Goal: Task Accomplishment & Management: Complete application form

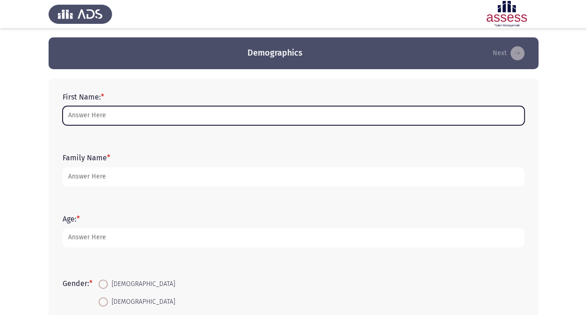
click at [110, 117] on input "First Name: *" at bounding box center [294, 115] width 462 height 19
type input "[PERSON_NAME]"
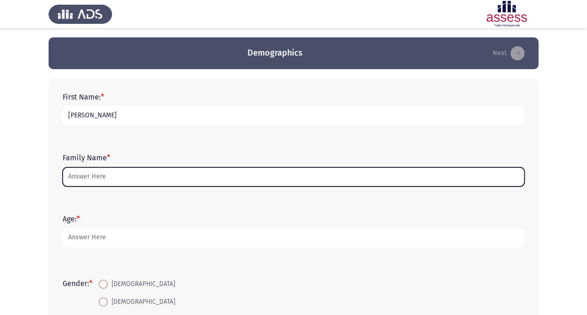
click at [93, 180] on input "Family Name *" at bounding box center [294, 176] width 462 height 19
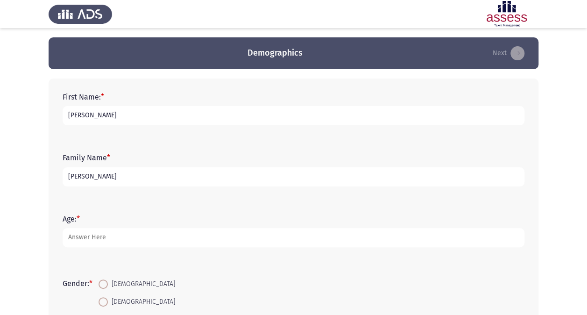
type input "[PERSON_NAME]"
click at [97, 117] on input "[PERSON_NAME]" at bounding box center [294, 115] width 462 height 19
type input "[PERSON_NAME]"
click at [6, 154] on app-assessment-container "Demographics Next First Name: * [PERSON_NAME] Family Name * [PERSON_NAME] Age: …" at bounding box center [293, 269] width 587 height 464
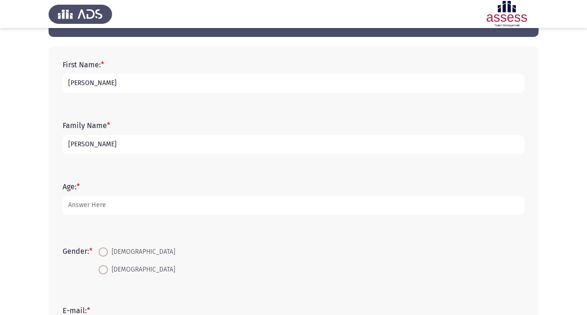
scroll to position [36, 0]
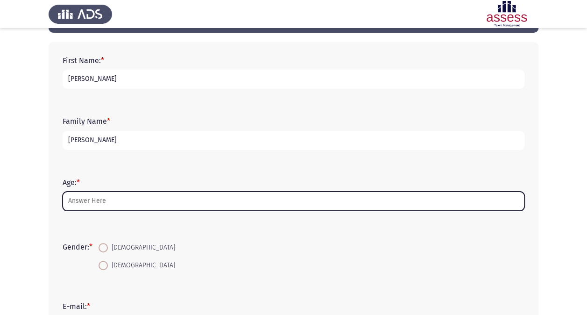
click at [95, 200] on input "Age: *" at bounding box center [294, 201] width 462 height 19
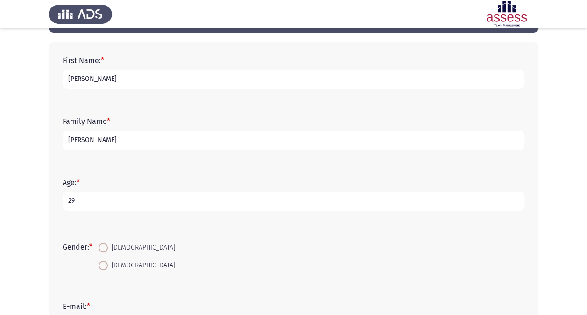
type input "29"
click at [121, 249] on span "[DEMOGRAPHIC_DATA]" at bounding box center [141, 247] width 67 height 11
click at [108, 249] on input "[DEMOGRAPHIC_DATA]" at bounding box center [103, 247] width 9 height 9
radio input "true"
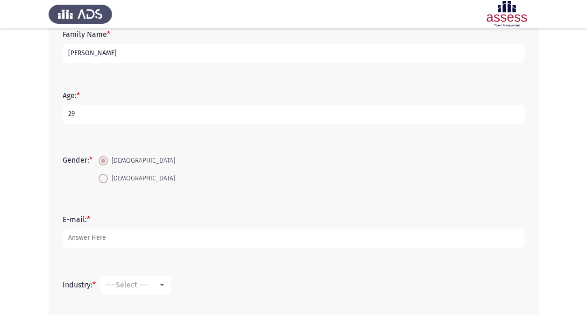
scroll to position [124, 0]
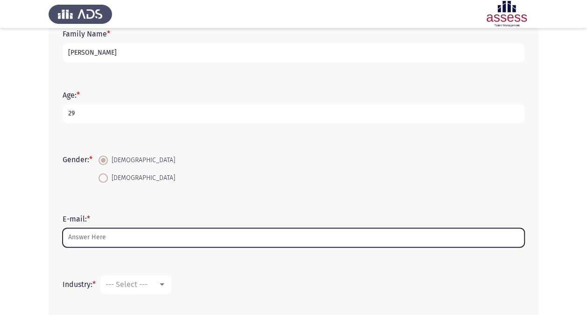
click at [99, 236] on input "E-mail: *" at bounding box center [294, 237] width 462 height 19
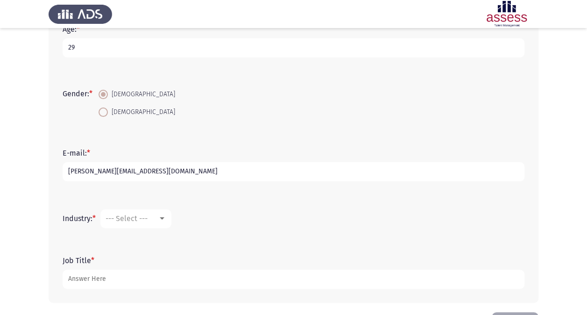
scroll to position [207, 0]
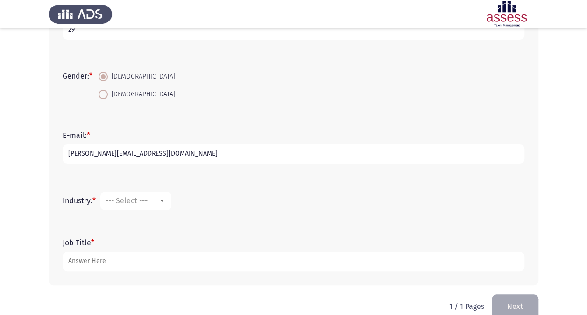
type input "[PERSON_NAME][EMAIL_ADDRESS][DOMAIN_NAME]"
click at [144, 200] on span "--- Select ---" at bounding box center [127, 200] width 42 height 9
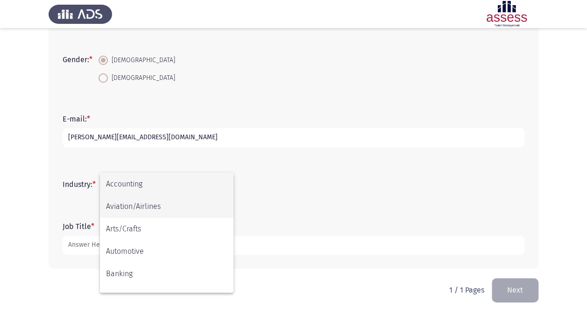
scroll to position [307, 0]
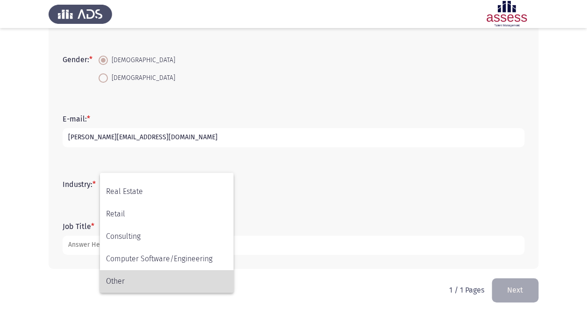
click at [134, 281] on span "Other" at bounding box center [166, 281] width 121 height 22
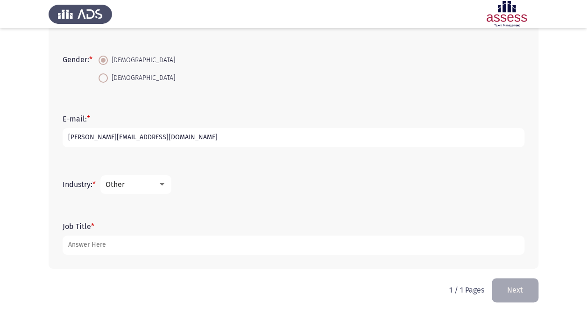
click at [137, 204] on div "Industry: * Other" at bounding box center [293, 184] width 471 height 47
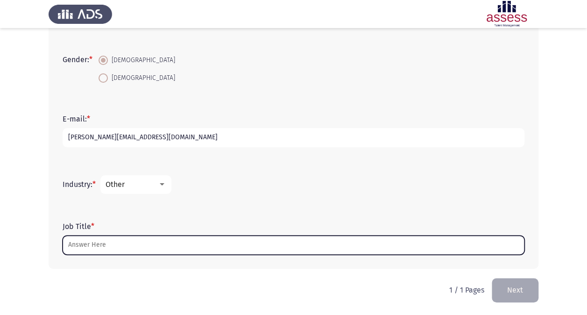
click at [100, 248] on input "Job Title *" at bounding box center [294, 245] width 462 height 19
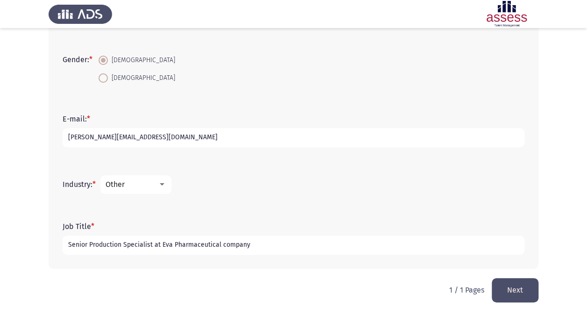
type input "Senior Production Specialist at Eva Pharmaceutical company"
click at [513, 286] on button "Next" at bounding box center [515, 290] width 47 height 24
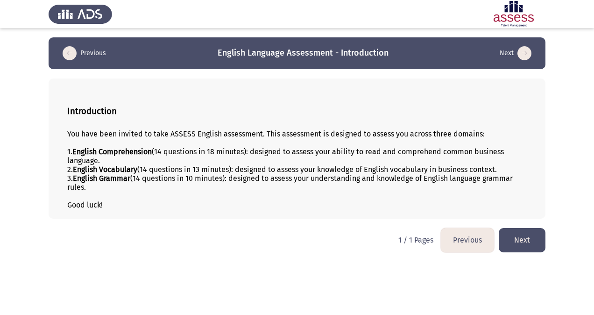
click at [527, 239] on button "Next" at bounding box center [522, 240] width 47 height 24
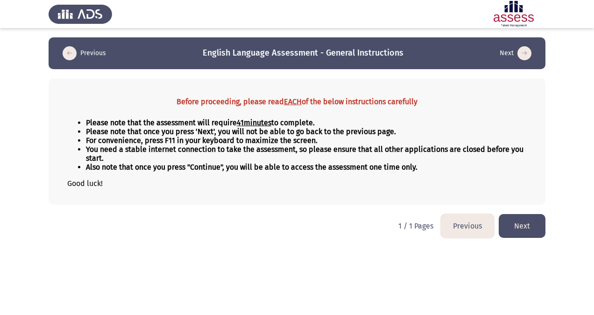
click at [530, 223] on button "Next" at bounding box center [522, 226] width 47 height 24
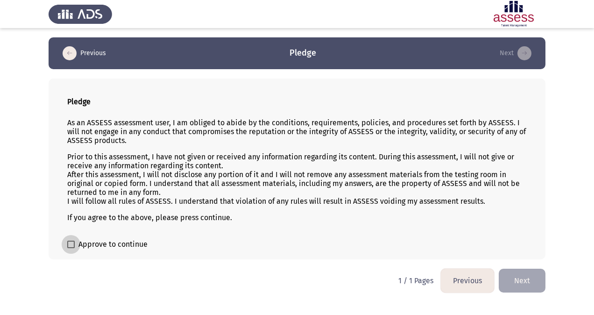
click at [70, 243] on span at bounding box center [70, 244] width 7 height 7
click at [71, 248] on input "Approve to continue" at bounding box center [71, 248] width 0 height 0
checkbox input "true"
click at [530, 279] on button "Next" at bounding box center [522, 281] width 47 height 24
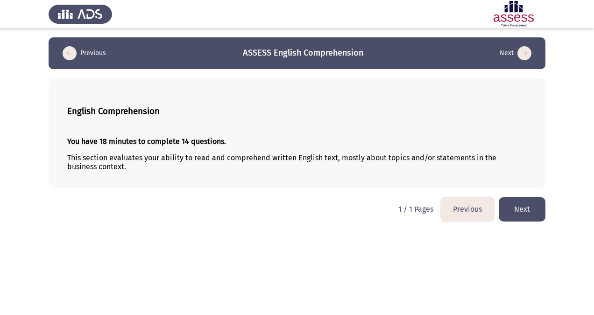
click at [521, 208] on button "Next" at bounding box center [522, 209] width 47 height 24
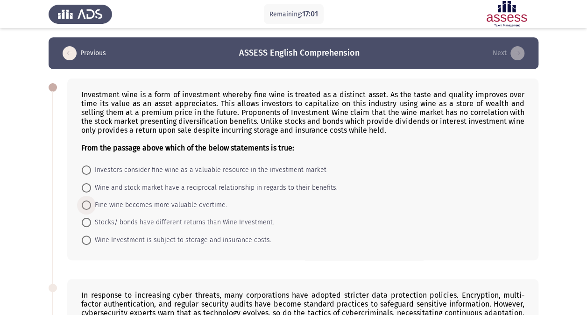
click at [90, 203] on span at bounding box center [86, 204] width 9 height 9
click at [90, 203] on input "Fine wine becomes more valuable overtime." at bounding box center [86, 204] width 9 height 9
radio input "true"
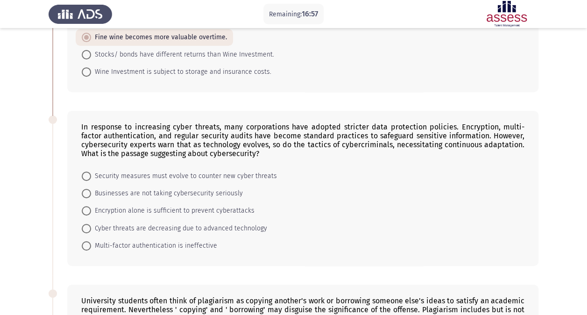
scroll to position [169, 0]
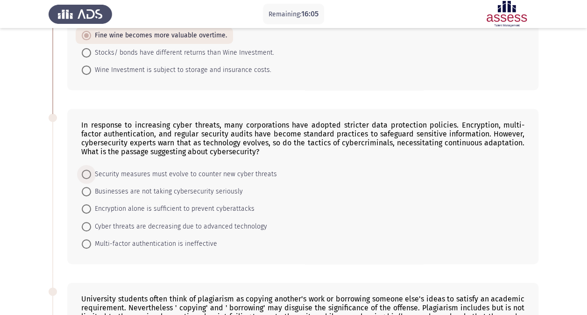
click at [134, 173] on span "Security measures must evolve to counter new cyber threats" at bounding box center [184, 174] width 186 height 11
click at [91, 173] on input "Security measures must evolve to counter new cyber threats" at bounding box center [86, 174] width 9 height 9
radio input "true"
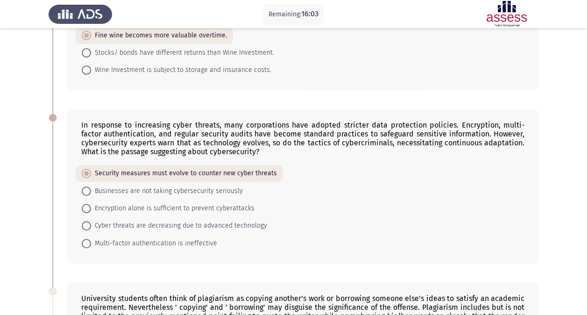
click at [322, 221] on form "Security measures must evolve to counter new cyber threats Businesses are not t…" at bounding box center [302, 208] width 443 height 86
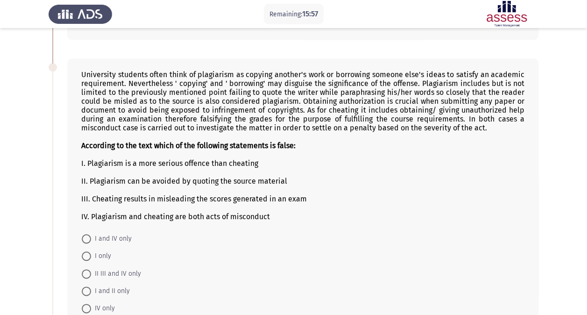
scroll to position [393, 0]
click at [88, 251] on span at bounding box center [86, 255] width 9 height 9
click at [88, 251] on input "I only" at bounding box center [86, 255] width 9 height 9
radio input "true"
click at [23, 233] on app-assessment-container "Remaining: 14:20 Previous ASSESS English Comprehension Next Investment wine is …" at bounding box center [293, 86] width 587 height 885
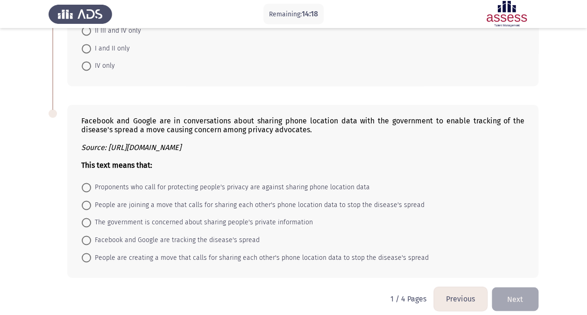
scroll to position [636, 0]
click at [134, 234] on span "Facebook and Google are tracking the disease's spread" at bounding box center [175, 239] width 169 height 11
click at [91, 235] on input "Facebook and Google are tracking the disease's spread" at bounding box center [86, 239] width 9 height 9
radio input "true"
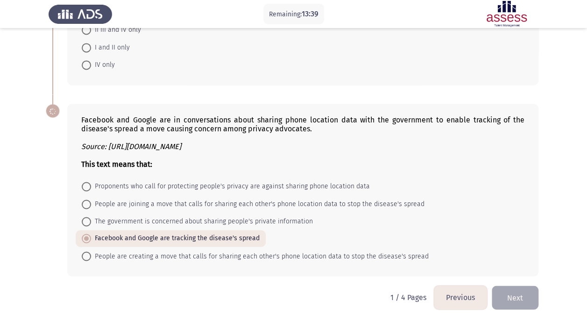
scroll to position [636, 0]
click at [526, 291] on button "Next" at bounding box center [515, 298] width 47 height 24
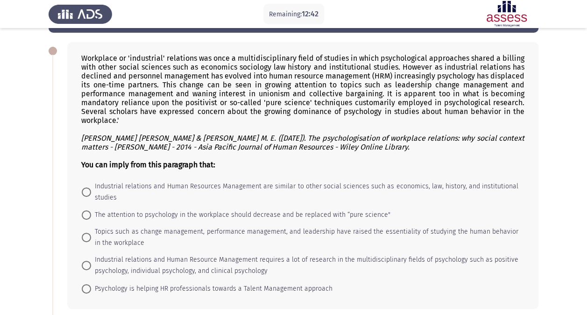
scroll to position [40, 0]
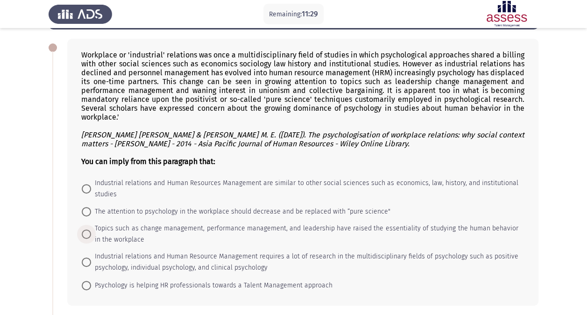
click at [93, 236] on span "Topics such as change management, performance management, and leadership have r…" at bounding box center [305, 234] width 428 height 22
click at [91, 236] on input "Topics such as change management, performance management, and leadership have r…" at bounding box center [86, 233] width 9 height 9
radio input "true"
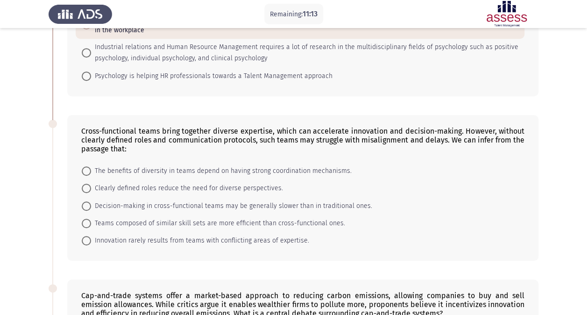
scroll to position [249, 0]
click at [193, 169] on span "The benefits of diversity in teams depend on having strong coordination mechani…" at bounding box center [221, 171] width 261 height 11
click at [91, 169] on input "The benefits of diversity in teams depend on having strong coordination mechani…" at bounding box center [86, 171] width 9 height 9
radio input "true"
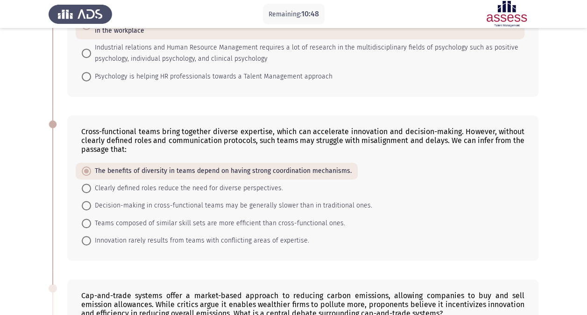
click at [35, 232] on app-assessment-container "Remaining: 10:48 Previous ASSESS English Comprehension Next Workplace or 'indus…" at bounding box center [293, 199] width 587 height 820
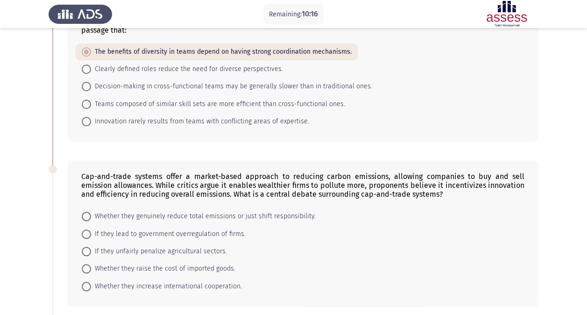
scroll to position [377, 0]
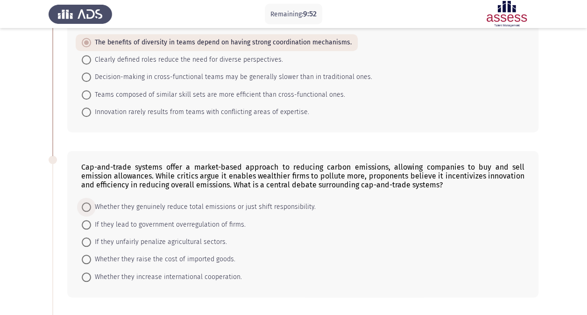
click at [252, 201] on span "Whether they genuinely reduce total emissions or just shift responsibility." at bounding box center [203, 206] width 225 height 11
click at [91, 202] on input "Whether they genuinely reduce total emissions or just shift responsibility." at bounding box center [86, 206] width 9 height 9
radio input "true"
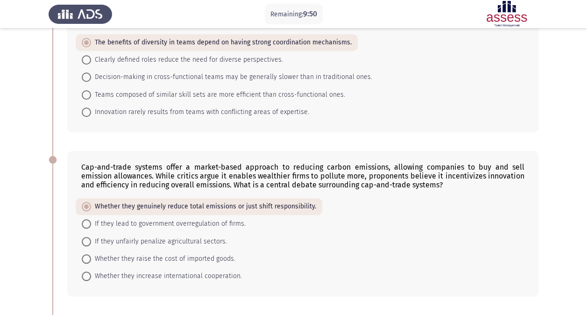
click at [20, 230] on app-assessment-container "Remaining: 9:50 Previous ASSESS English Comprehension Next Workplace or 'indust…" at bounding box center [293, 69] width 587 height 819
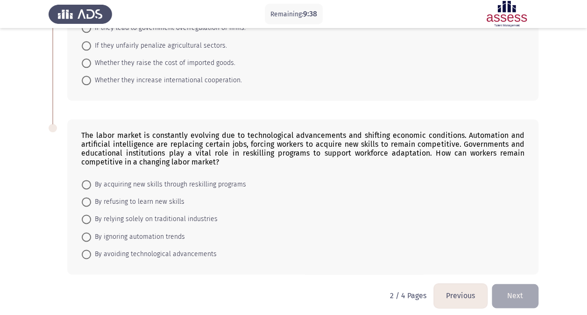
scroll to position [573, 0]
click at [115, 179] on span "By acquiring new skills through reskilling programs" at bounding box center [168, 184] width 155 height 11
click at [91, 180] on input "By acquiring new skills through reskilling programs" at bounding box center [86, 184] width 9 height 9
radio input "true"
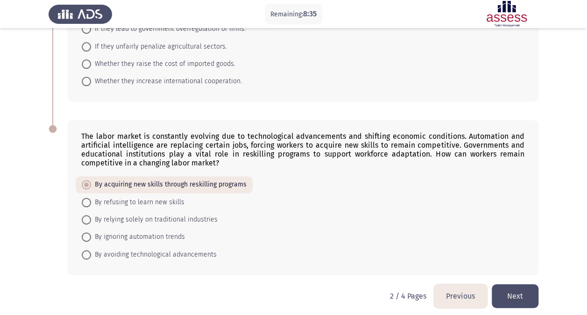
click at [522, 292] on button "Next" at bounding box center [515, 296] width 47 height 24
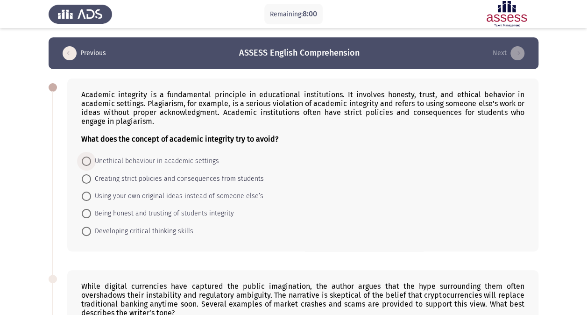
click at [112, 159] on span "Unethical behaviour in academic settings" at bounding box center [155, 161] width 128 height 11
click at [91, 159] on input "Unethical behaviour in academic settings" at bounding box center [86, 161] width 9 height 9
radio input "true"
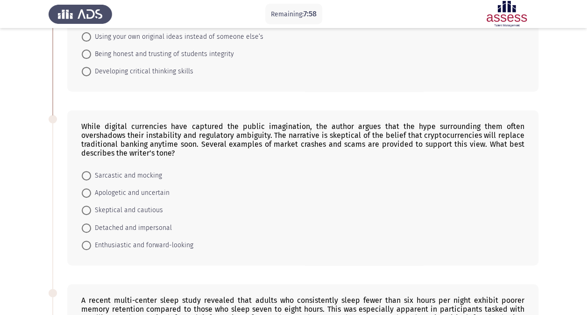
scroll to position [162, 0]
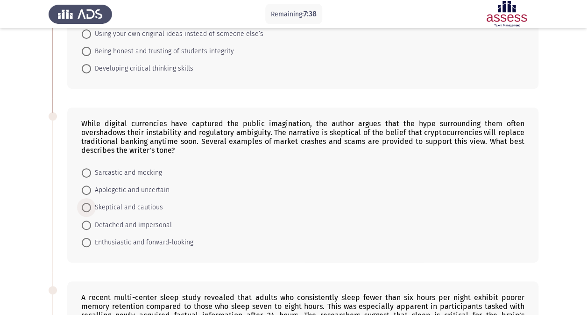
click at [118, 206] on span "Skeptical and cautious" at bounding box center [127, 207] width 72 height 11
click at [91, 206] on input "Skeptical and cautious" at bounding box center [86, 207] width 9 height 9
radio input "true"
click at [7, 230] on app-assessment-container "Remaining: 7:36 Previous ASSESS English Comprehension Next Academic integrity i…" at bounding box center [293, 252] width 587 height 752
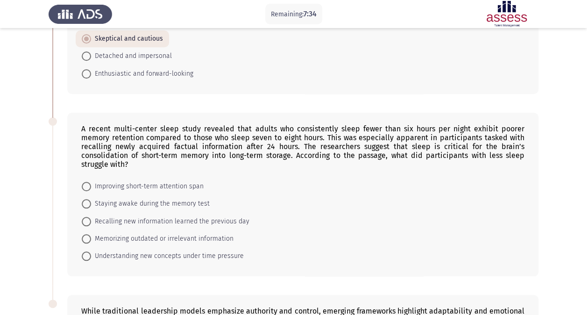
scroll to position [329, 0]
click at [33, 232] on app-assessment-container "Remaining: 7:32 Previous ASSESS English Comprehension Next Academic integrity i…" at bounding box center [293, 84] width 587 height 752
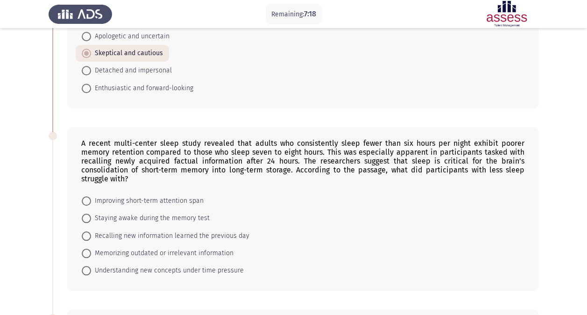
scroll to position [315, 0]
click at [114, 231] on span "Recalling new information learned the previous day" at bounding box center [170, 236] width 158 height 11
click at [91, 232] on input "Recalling new information learned the previous day" at bounding box center [86, 236] width 9 height 9
radio input "true"
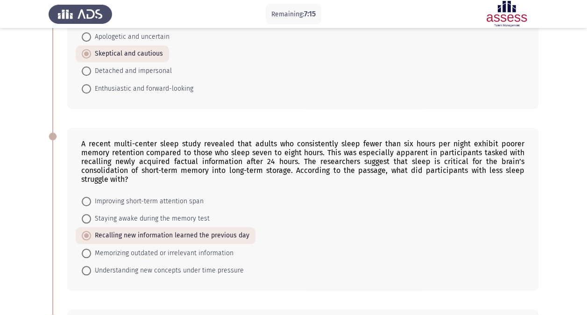
click at [33, 234] on app-assessment-container "Remaining: 7:15 Previous ASSESS English Comprehension Next Academic integrity i…" at bounding box center [293, 97] width 587 height 751
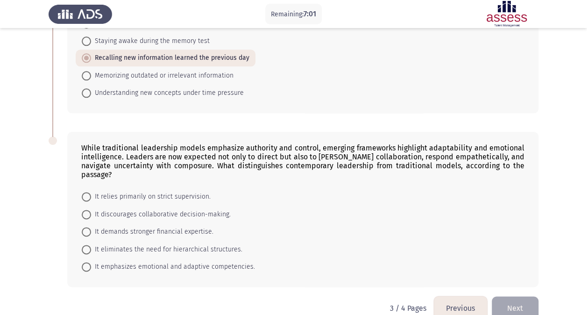
scroll to position [493, 0]
click at [117, 260] on span "It emphasizes emotional and adaptive competencies." at bounding box center [173, 265] width 164 height 11
click at [91, 261] on input "It emphasizes emotional and adaptive competencies." at bounding box center [86, 265] width 9 height 9
radio input "true"
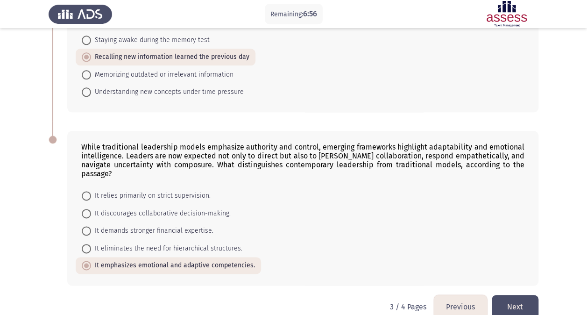
click at [51, 232] on div "While traditional leadership models emphasize authority and control, emerging f…" at bounding box center [294, 207] width 490 height 173
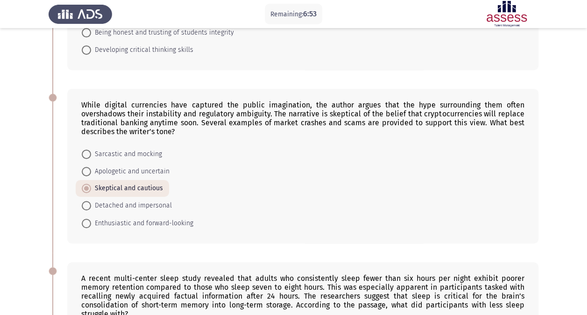
scroll to position [179, 0]
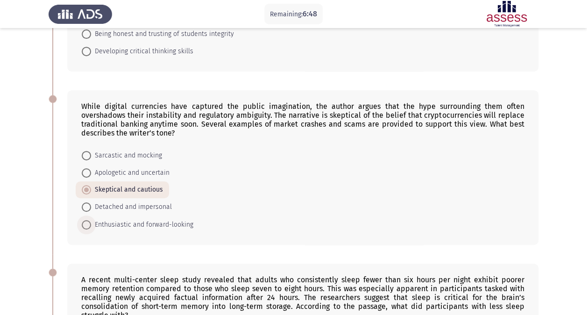
click at [127, 224] on span "Enthusiastic and forward-looking" at bounding box center [142, 224] width 102 height 11
click at [91, 224] on input "Enthusiastic and forward-looking" at bounding box center [86, 224] width 9 height 9
radio input "true"
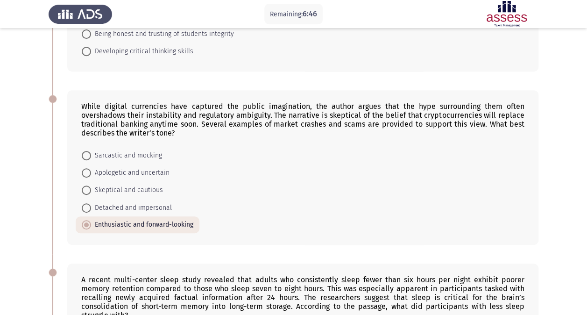
click at [26, 230] on app-assessment-container "Remaining: 6:46 Previous ASSESS English Comprehension Next Academic integrity i…" at bounding box center [293, 233] width 587 height 751
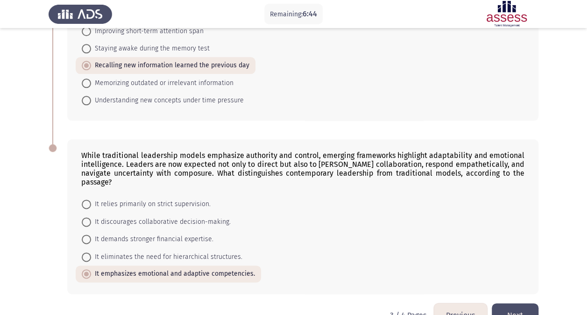
scroll to position [486, 0]
click at [522, 303] on button "Next" at bounding box center [515, 315] width 47 height 24
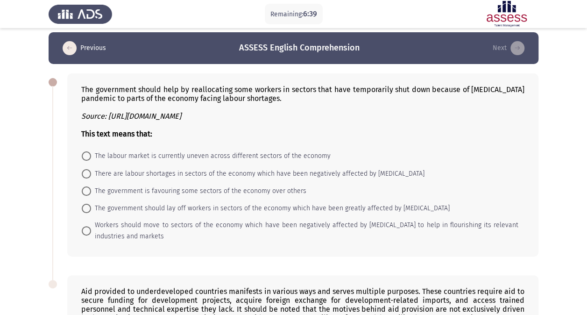
scroll to position [0, 0]
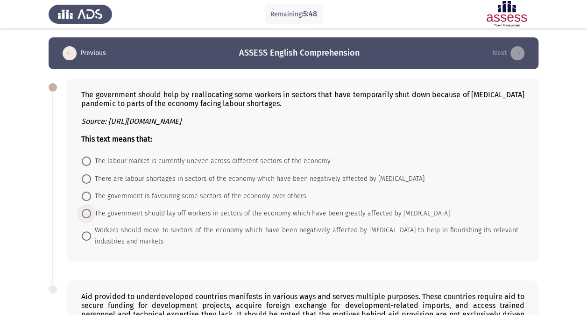
click at [164, 212] on span "The government should lay off workers in sectors of the economy which have been…" at bounding box center [270, 213] width 359 height 11
click at [91, 212] on input "The government should lay off workers in sectors of the economy which have been…" at bounding box center [86, 213] width 9 height 9
radio input "true"
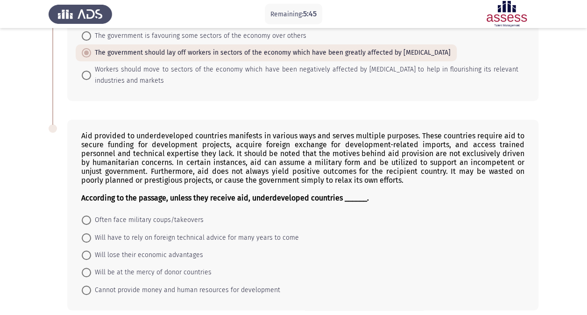
scroll to position [164, 0]
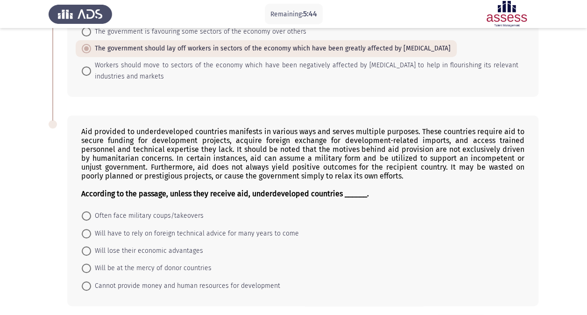
click at [45, 233] on app-assessment-container "Remaining: 5:44 Previous ASSESS English Comprehension Next The government shoul…" at bounding box center [293, 94] width 587 height 443
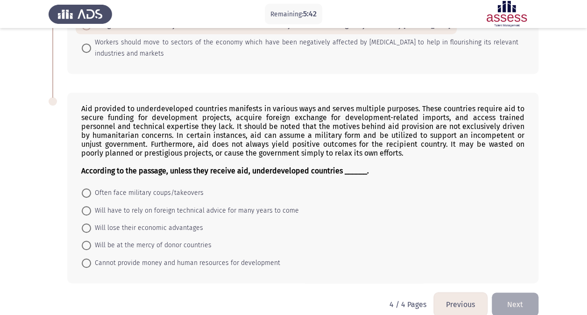
scroll to position [188, 0]
click at [36, 216] on app-assessment-container "Remaining: 5:09 Previous ASSESS English Comprehension Next The government shoul…" at bounding box center [293, 71] width 587 height 443
click at [121, 242] on span "Will be at the mercy of donor countries" at bounding box center [151, 244] width 121 height 11
click at [91, 242] on input "Will be at the mercy of donor countries" at bounding box center [86, 244] width 9 height 9
radio input "true"
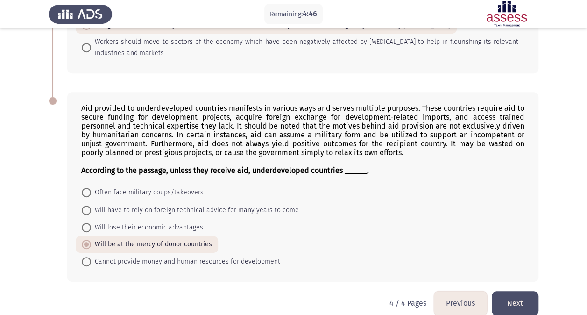
scroll to position [198, 0]
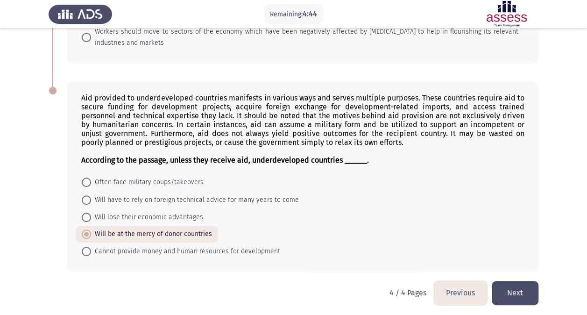
click at [523, 288] on button "Next" at bounding box center [515, 293] width 47 height 24
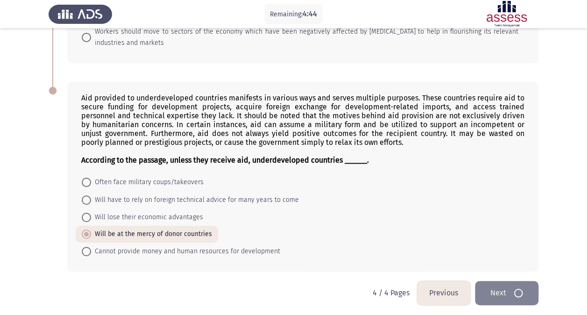
scroll to position [0, 0]
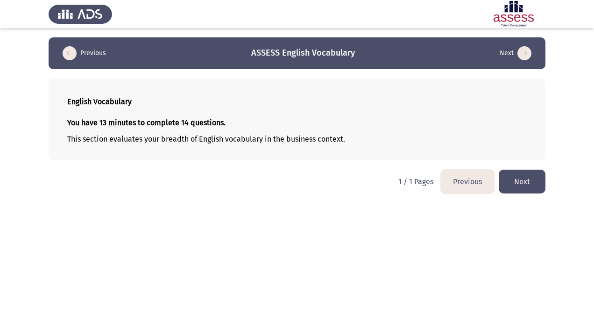
click at [535, 178] on button "Next" at bounding box center [522, 182] width 47 height 24
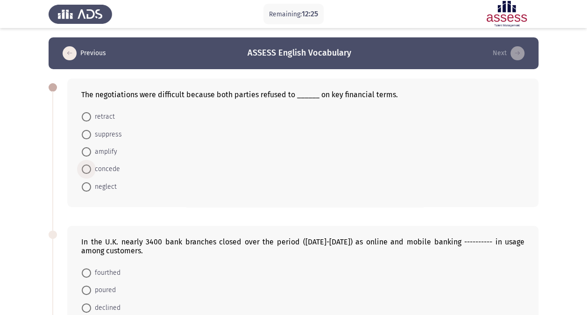
click at [90, 168] on span at bounding box center [86, 168] width 9 height 9
click at [90, 168] on input "concede" at bounding box center [86, 168] width 9 height 9
radio input "true"
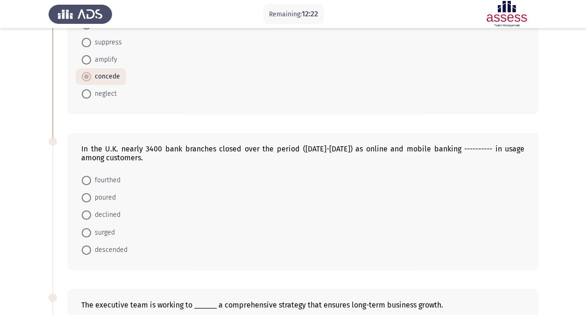
scroll to position [99, 0]
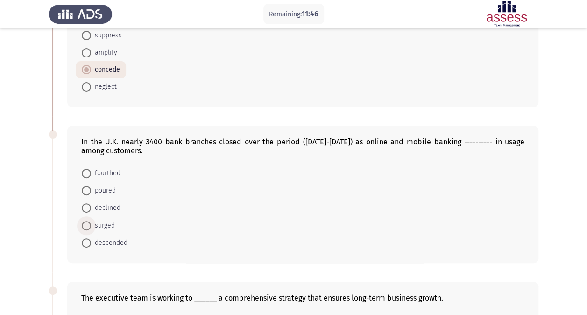
click at [102, 224] on span "surged" at bounding box center [103, 225] width 24 height 11
click at [91, 224] on input "surged" at bounding box center [86, 225] width 9 height 9
radio input "true"
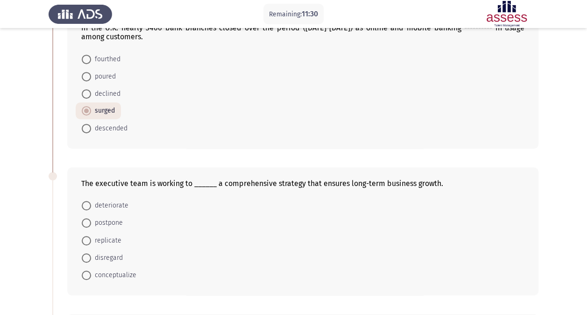
scroll to position [237, 0]
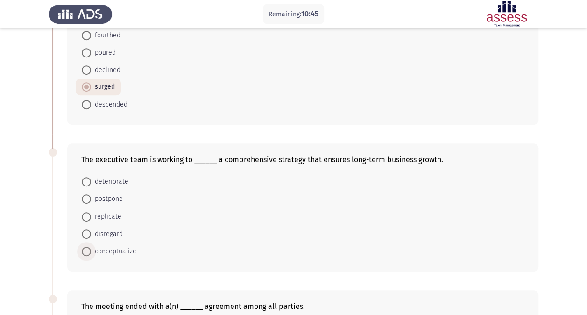
click at [88, 250] on span at bounding box center [86, 251] width 9 height 9
click at [88, 250] on input "conceptualize" at bounding box center [86, 251] width 9 height 9
radio input "true"
click at [26, 243] on app-assessment-container "Remaining: 10:44 Previous ASSESS English Vocabulary Next The negotiations were …" at bounding box center [293, 191] width 587 height 783
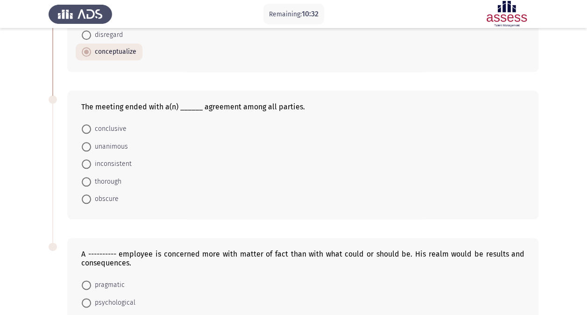
scroll to position [434, 0]
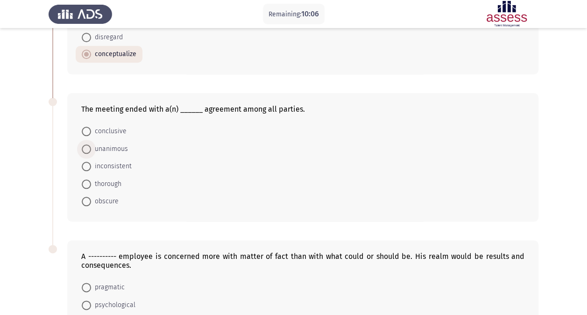
click at [107, 146] on span "unanimous" at bounding box center [109, 148] width 37 height 11
click at [91, 146] on input "unanimous" at bounding box center [86, 148] width 9 height 9
radio input "true"
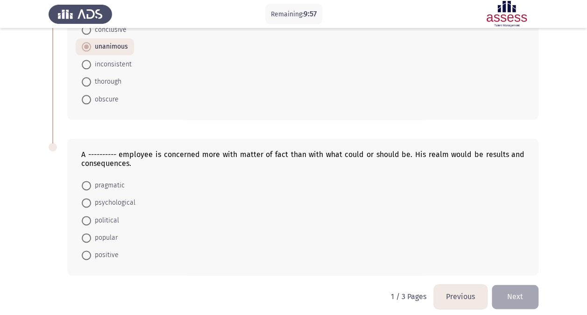
scroll to position [536, 0]
click at [106, 180] on span "pragmatic" at bounding box center [108, 184] width 34 height 11
click at [91, 180] on input "pragmatic" at bounding box center [86, 184] width 9 height 9
radio input "true"
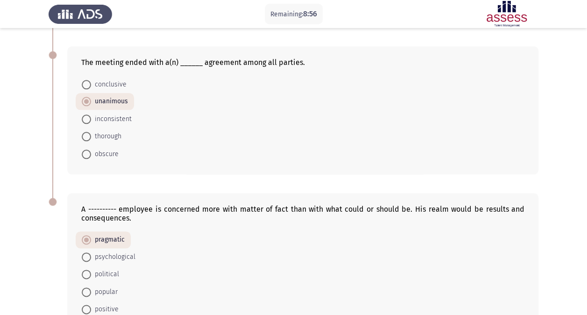
scroll to position [537, 0]
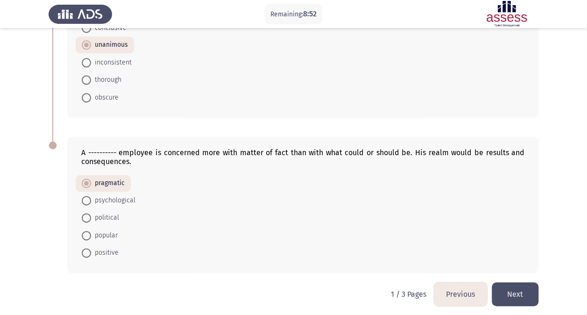
click at [515, 288] on button "Next" at bounding box center [515, 294] width 47 height 24
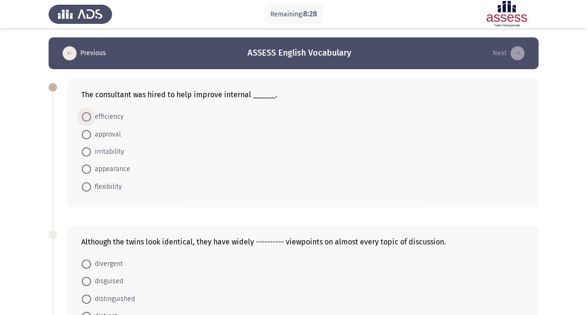
click at [109, 117] on span "efficiency" at bounding box center [107, 116] width 33 height 11
click at [91, 117] on input "efficiency" at bounding box center [86, 116] width 9 height 9
radio input "true"
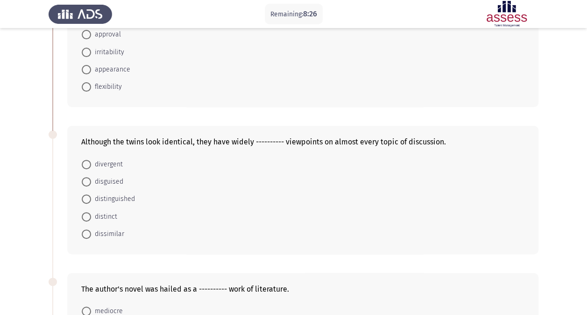
scroll to position [101, 0]
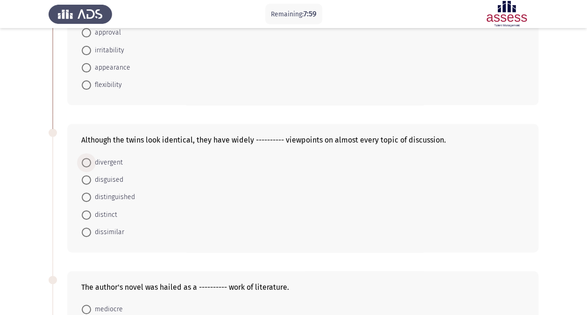
click at [107, 162] on span "divergent" at bounding box center [107, 162] width 32 height 11
click at [91, 162] on input "divergent" at bounding box center [86, 162] width 9 height 9
radio input "true"
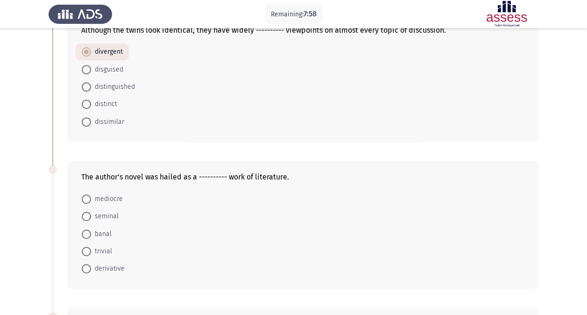
scroll to position [218, 0]
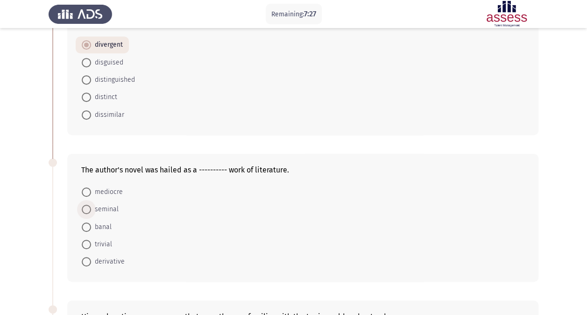
click at [101, 212] on span "seminal" at bounding box center [105, 209] width 28 height 11
click at [91, 212] on input "seminal" at bounding box center [86, 209] width 9 height 9
radio input "true"
click at [223, 221] on form "mediocre seminal banal trivial derivative" at bounding box center [302, 226] width 443 height 86
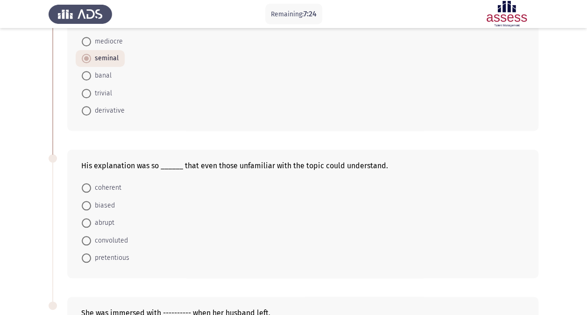
scroll to position [370, 0]
click at [100, 184] on span "coherent" at bounding box center [106, 186] width 30 height 11
click at [91, 184] on input "coherent" at bounding box center [86, 186] width 9 height 9
radio input "true"
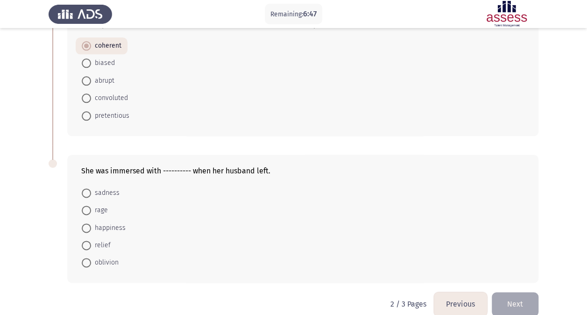
scroll to position [511, 0]
click at [108, 189] on span "sadness" at bounding box center [105, 191] width 29 height 11
click at [91, 189] on input "sadness" at bounding box center [86, 191] width 9 height 9
radio input "true"
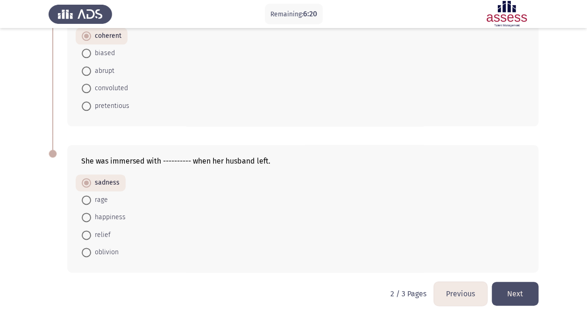
click at [525, 288] on button "Next" at bounding box center [515, 294] width 47 height 24
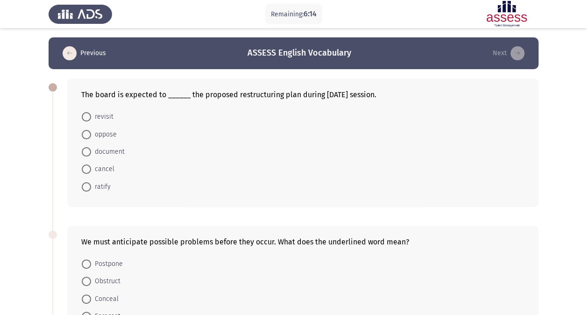
scroll to position [0, 0]
click at [100, 186] on span "ratify" at bounding box center [101, 186] width 20 height 11
click at [91, 186] on input "ratify" at bounding box center [86, 186] width 9 height 9
radio input "true"
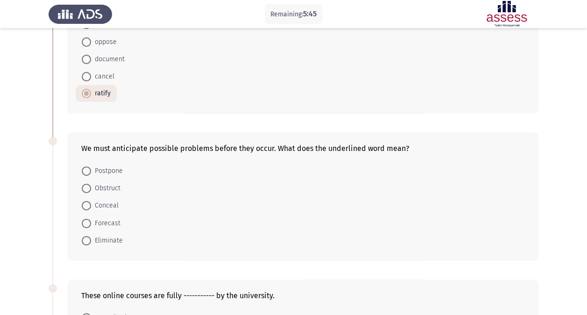
scroll to position [96, 0]
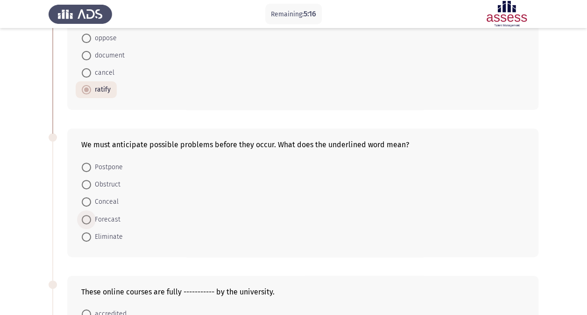
click at [101, 218] on span "Forecast" at bounding box center [105, 219] width 29 height 11
click at [91, 218] on input "Forecast" at bounding box center [86, 219] width 9 height 9
radio input "true"
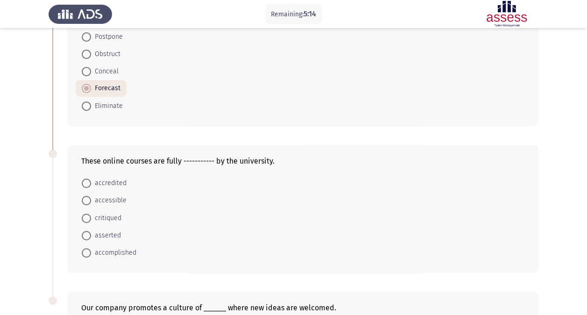
scroll to position [230, 0]
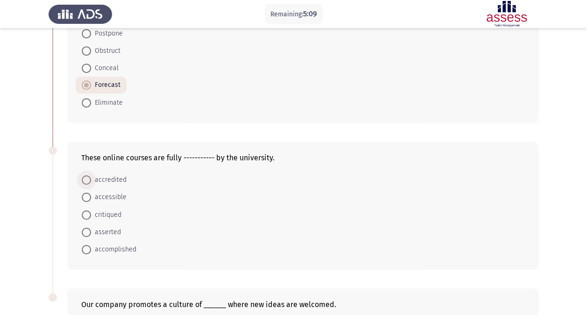
click at [113, 180] on span "accredited" at bounding box center [109, 179] width 36 height 11
click at [91, 180] on input "accredited" at bounding box center [86, 179] width 9 height 9
radio input "true"
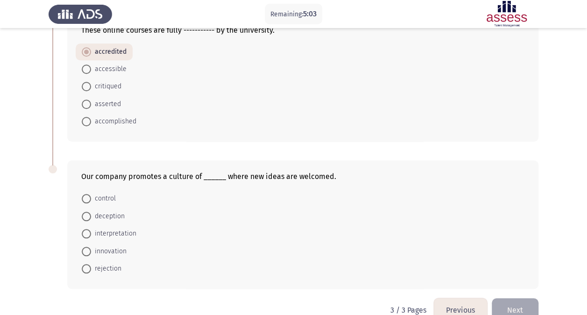
scroll to position [362, 0]
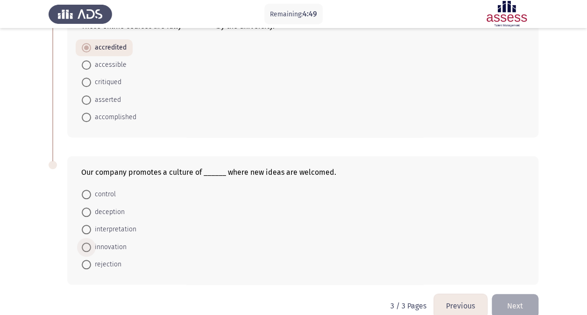
click at [102, 246] on span "innovation" at bounding box center [109, 247] width 36 height 11
click at [91, 246] on input "innovation" at bounding box center [86, 247] width 9 height 9
radio input "true"
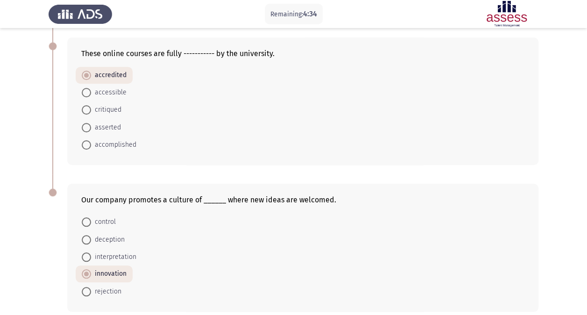
scroll to position [374, 0]
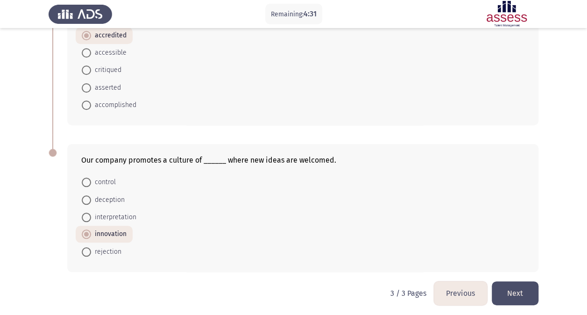
click at [522, 286] on button "Next" at bounding box center [515, 293] width 47 height 24
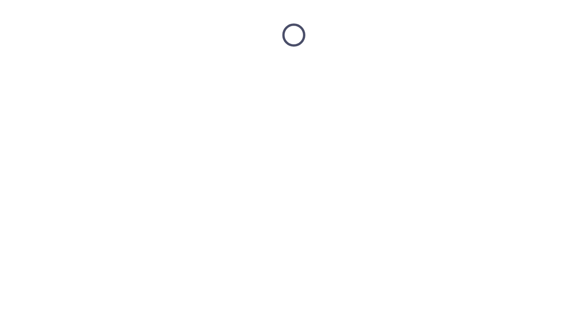
scroll to position [0, 0]
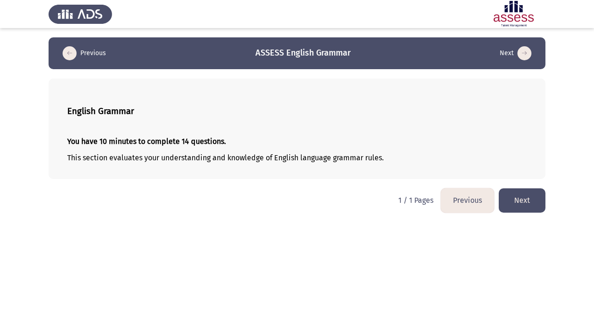
click at [535, 202] on button "Next" at bounding box center [522, 200] width 47 height 24
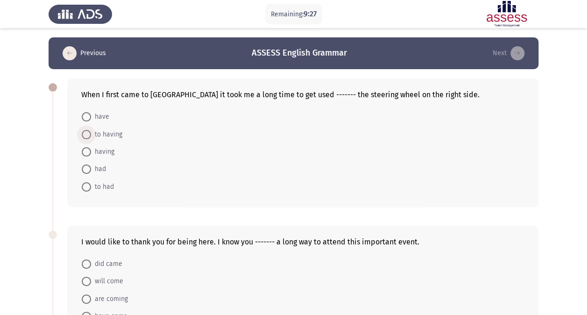
click at [106, 133] on span "to having" at bounding box center [106, 134] width 31 height 11
click at [91, 133] on input "to having" at bounding box center [86, 134] width 9 height 9
radio input "true"
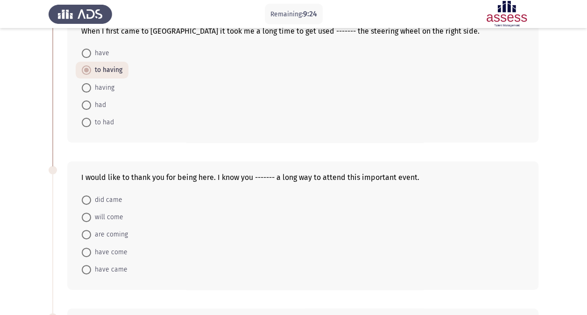
scroll to position [80, 0]
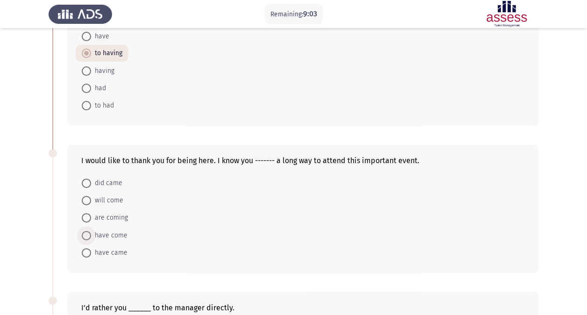
click at [105, 233] on span "have come" at bounding box center [109, 235] width 36 height 11
click at [91, 233] on input "have come" at bounding box center [86, 235] width 9 height 9
radio input "true"
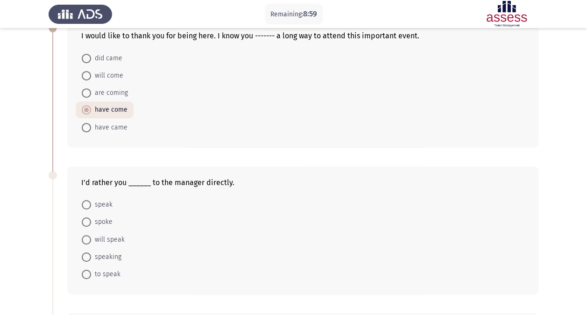
scroll to position [216, 0]
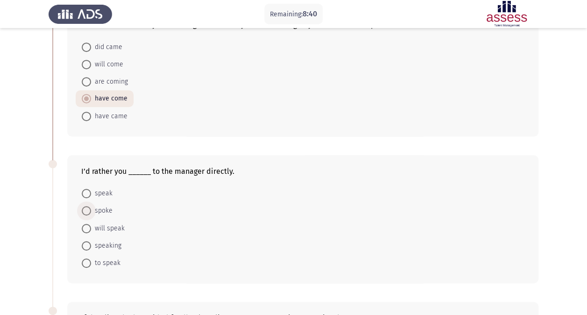
click at [92, 211] on span "spoke" at bounding box center [101, 210] width 21 height 11
click at [91, 211] on input "spoke" at bounding box center [86, 210] width 9 height 9
radio input "true"
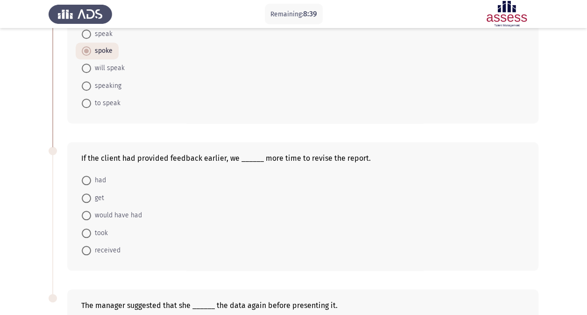
scroll to position [389, 0]
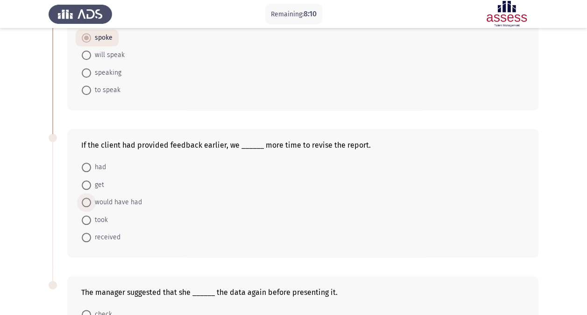
click at [127, 200] on span "would have had" at bounding box center [116, 202] width 51 height 11
click at [91, 200] on input "would have had" at bounding box center [86, 202] width 9 height 9
radio input "true"
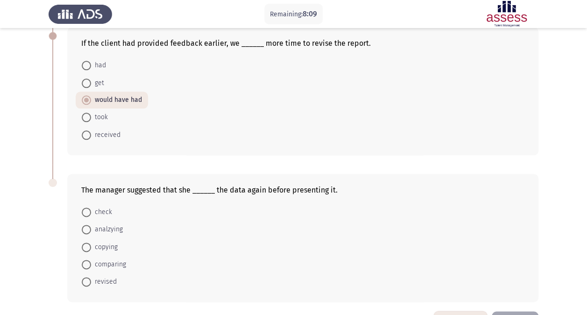
scroll to position [499, 0]
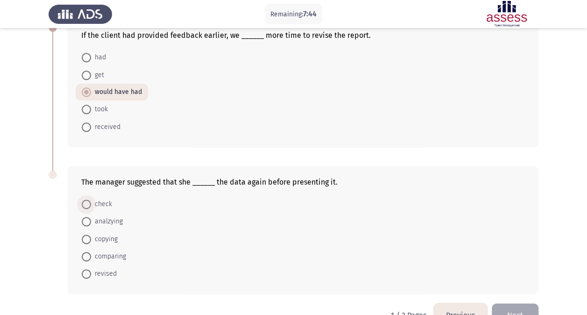
click at [100, 201] on span "check" at bounding box center [101, 204] width 21 height 11
click at [91, 201] on input "check" at bounding box center [86, 204] width 9 height 9
radio input "true"
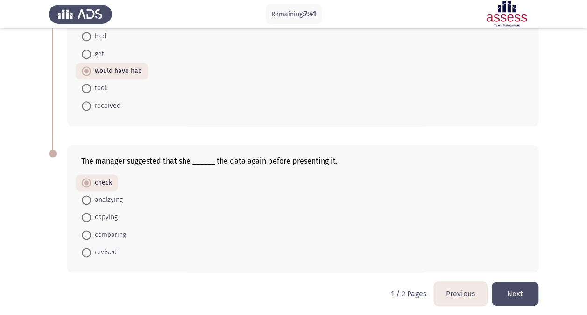
click at [523, 291] on button "Next" at bounding box center [515, 294] width 47 height 24
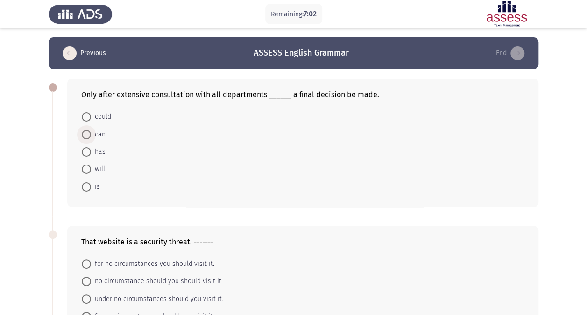
click at [99, 133] on span "can" at bounding box center [98, 134] width 14 height 11
click at [91, 133] on input "can" at bounding box center [86, 134] width 9 height 9
radio input "true"
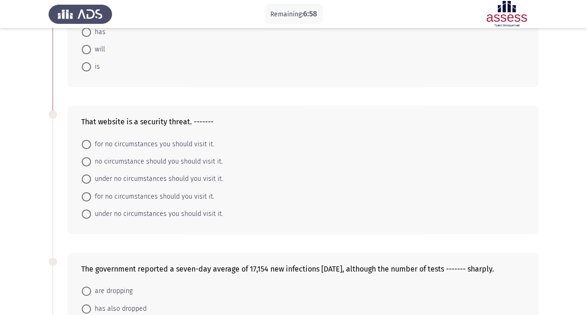
scroll to position [120, 0]
click at [111, 176] on span "under no circumstances should you visit it." at bounding box center [157, 178] width 132 height 11
click at [91, 176] on input "under no circumstances should you visit it." at bounding box center [86, 178] width 9 height 9
radio input "true"
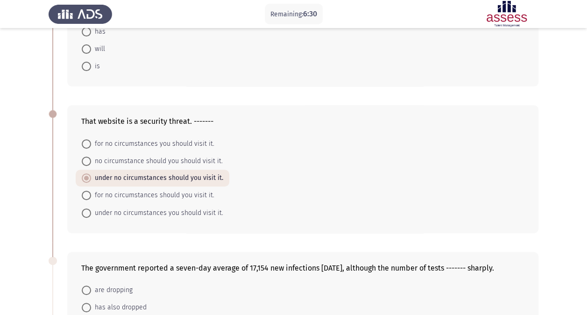
click at [289, 163] on form "for no circumstances you should visit it. no circumstance should you should vis…" at bounding box center [302, 178] width 443 height 86
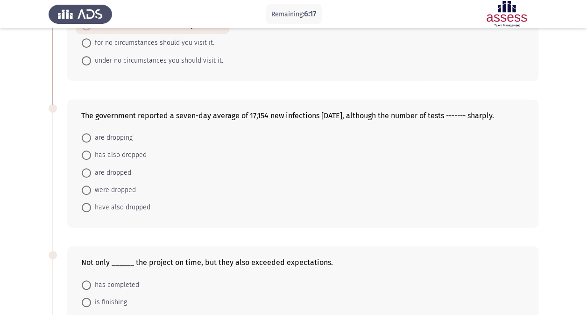
scroll to position [277, 0]
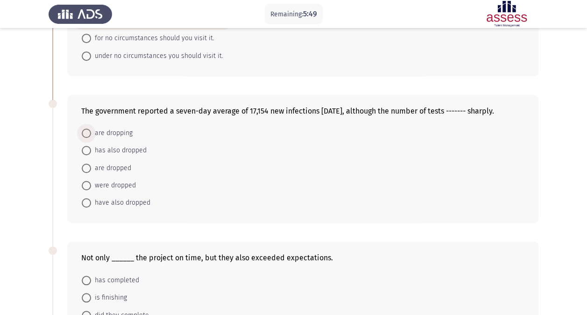
click at [114, 132] on span "are dropping" at bounding box center [112, 133] width 42 height 11
click at [91, 132] on input "are dropping" at bounding box center [86, 133] width 9 height 9
radio input "true"
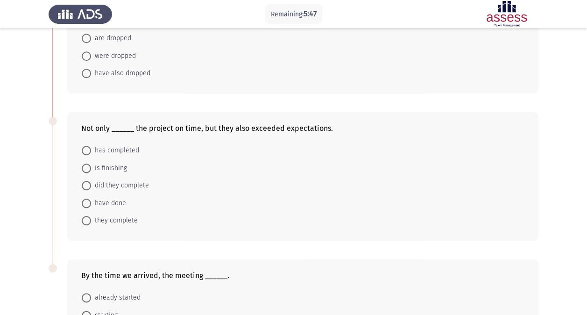
scroll to position [407, 0]
click at [123, 217] on span "they complete" at bounding box center [114, 219] width 47 height 11
click at [91, 217] on input "they complete" at bounding box center [86, 219] width 9 height 9
radio input "true"
click at [121, 181] on span "did they complete" at bounding box center [120, 184] width 58 height 11
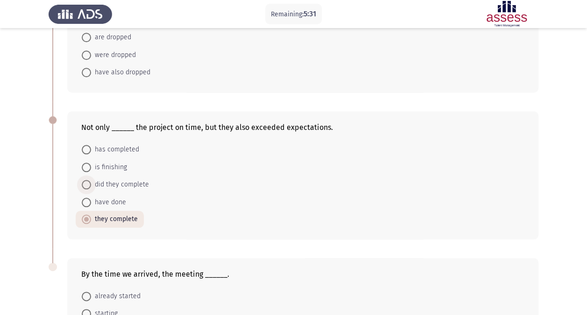
click at [91, 181] on input "did they complete" at bounding box center [86, 184] width 9 height 9
radio input "true"
click at [22, 200] on app-assessment-container "Remaining: 5:29 Previous ASSESS English Grammar End Only after extensive consul…" at bounding box center [293, 13] width 587 height 764
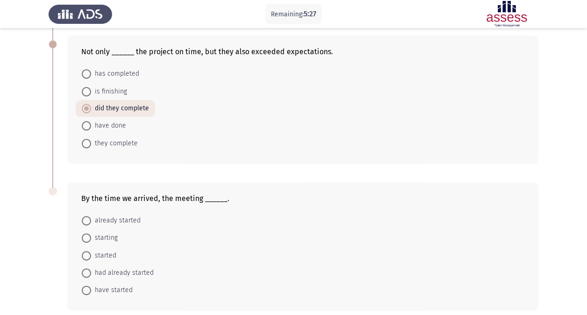
scroll to position [520, 0]
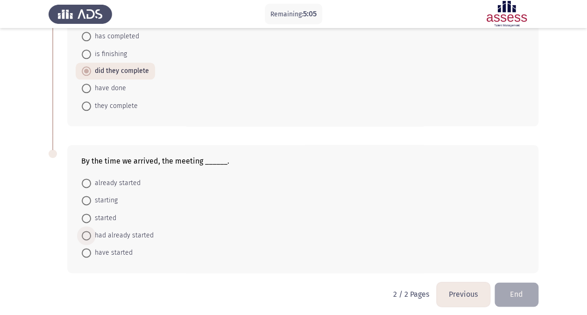
click at [126, 230] on span "had already started" at bounding box center [122, 235] width 63 height 11
click at [91, 231] on input "had already started" at bounding box center [86, 235] width 9 height 9
radio input "true"
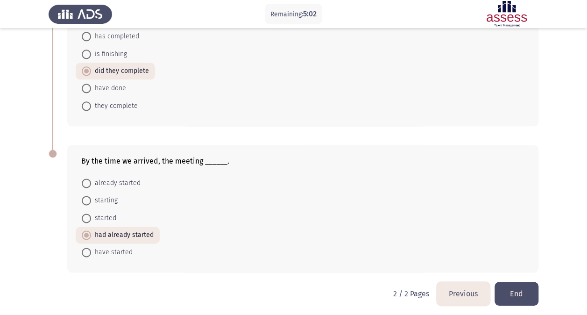
click at [517, 293] on button "End" at bounding box center [517, 294] width 44 height 24
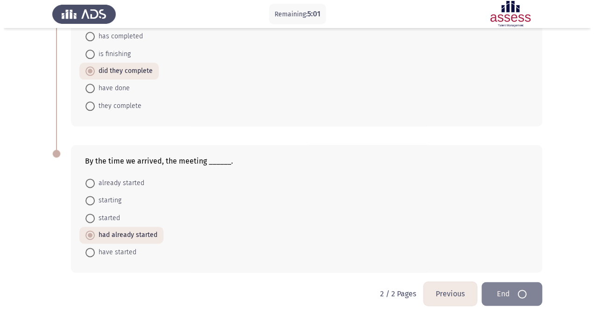
scroll to position [0, 0]
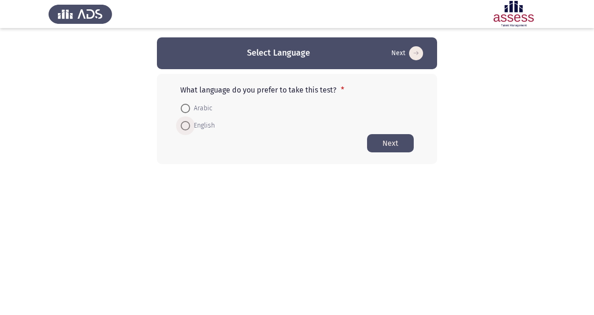
click at [202, 126] on span "English" at bounding box center [202, 125] width 25 height 11
click at [190, 126] on input "English" at bounding box center [185, 125] width 9 height 9
radio input "true"
click at [387, 142] on button "Next" at bounding box center [390, 143] width 47 height 18
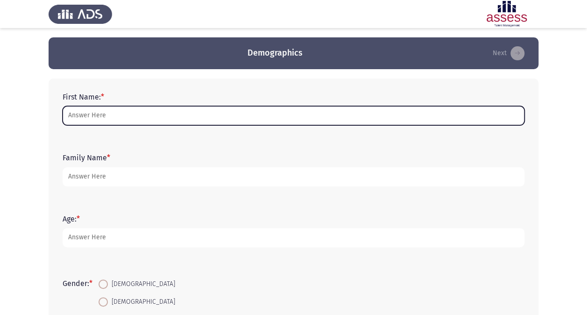
click at [160, 118] on input "First Name: *" at bounding box center [294, 115] width 462 height 19
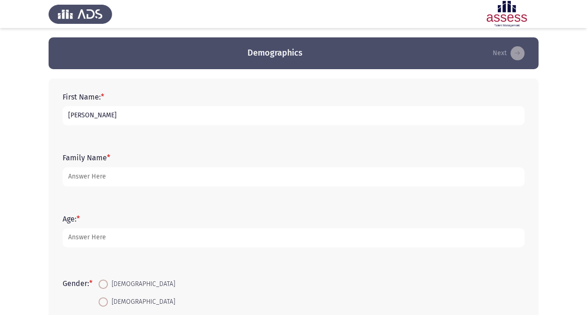
type input "[PERSON_NAME]"
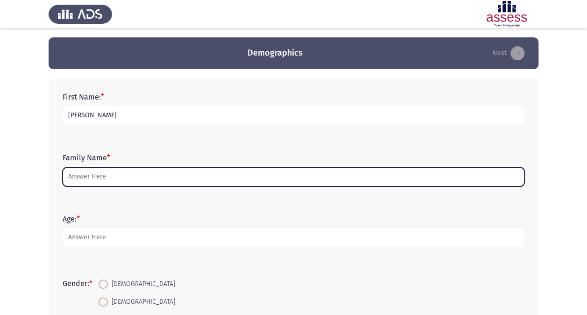
click at [71, 179] on input "Family Name *" at bounding box center [294, 176] width 462 height 19
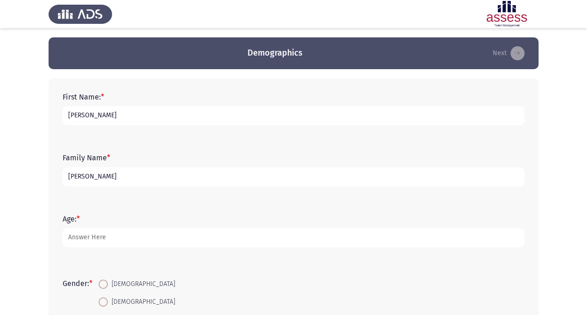
type input "[PERSON_NAME]"
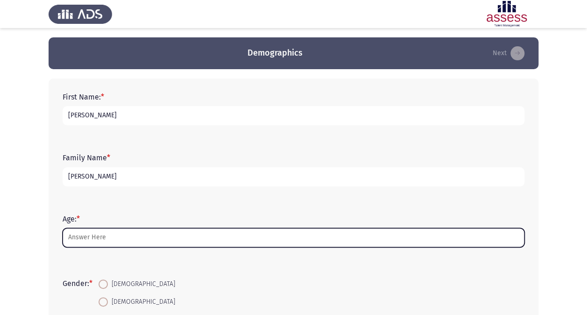
click at [98, 236] on input "Age: *" at bounding box center [294, 237] width 462 height 19
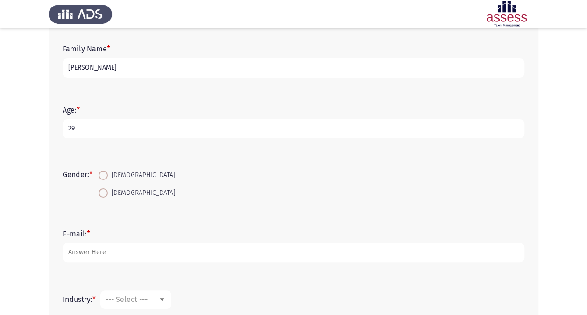
scroll to position [109, 0]
type input "29"
click at [120, 174] on span "[DEMOGRAPHIC_DATA]" at bounding box center [141, 174] width 67 height 11
click at [108, 174] on input "[DEMOGRAPHIC_DATA]" at bounding box center [103, 174] width 9 height 9
radio input "true"
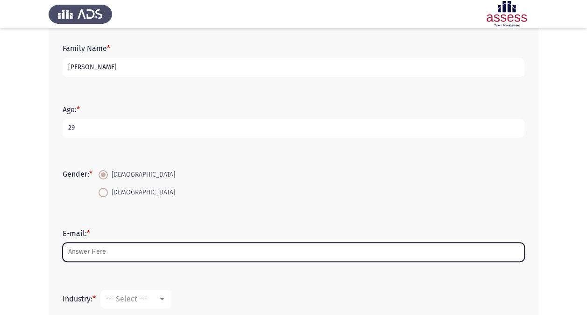
click at [94, 254] on input "E-mail: *" at bounding box center [294, 252] width 462 height 19
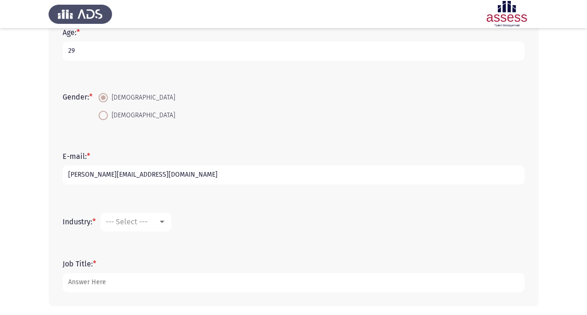
scroll to position [189, 0]
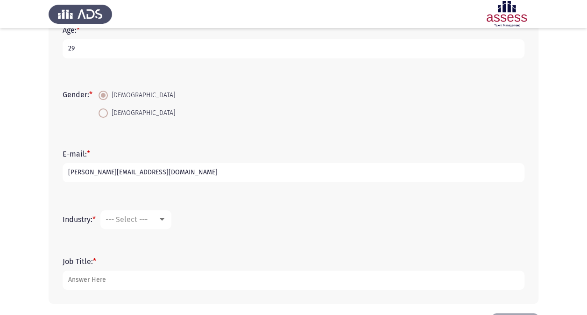
type input "[PERSON_NAME][EMAIL_ADDRESS][DOMAIN_NAME]"
click at [146, 216] on span "--- Select ---" at bounding box center [127, 219] width 42 height 9
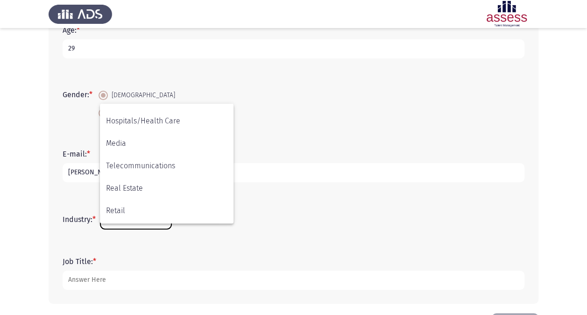
scroll to position [307, 0]
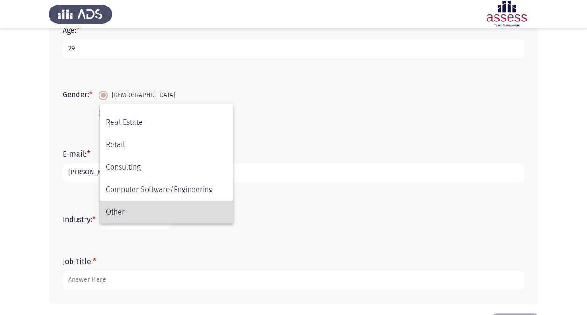
click at [128, 209] on span "Other" at bounding box center [166, 212] width 121 height 22
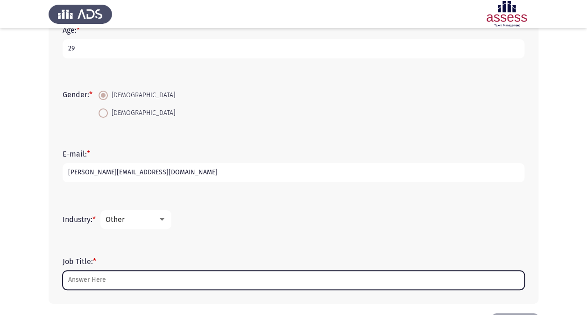
click at [99, 281] on input "Job Title: *" at bounding box center [294, 280] width 462 height 19
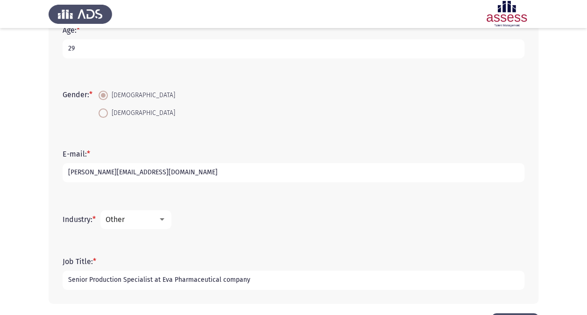
scroll to position [224, 0]
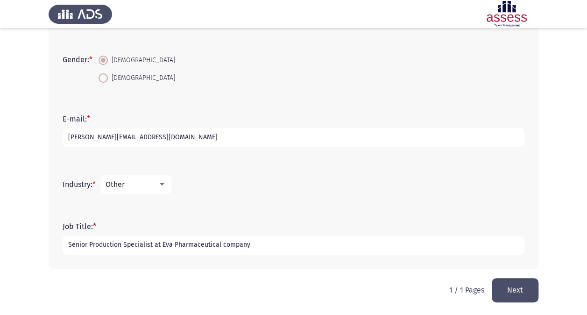
type input "Senior Production Specialist at Eva Pharmaceutical company"
click at [525, 286] on button "Next" at bounding box center [515, 290] width 47 height 24
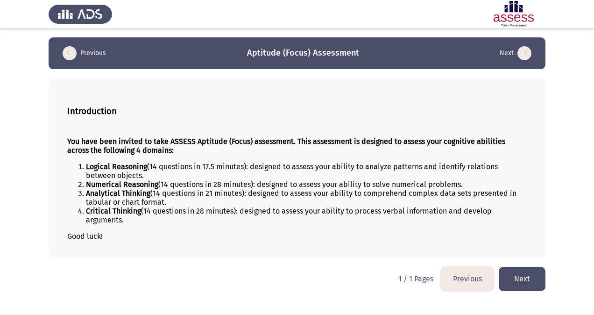
click at [529, 272] on button "Next" at bounding box center [522, 279] width 47 height 24
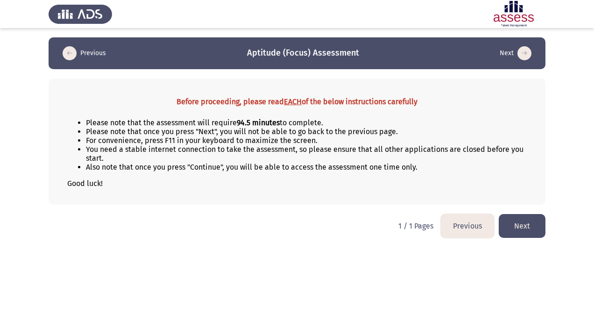
click at [522, 226] on button "Next" at bounding box center [522, 226] width 47 height 24
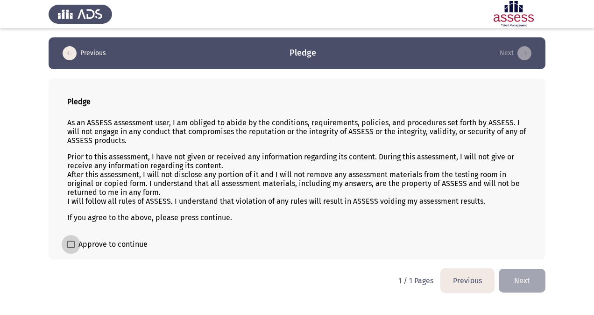
click at [85, 243] on span "Approve to continue" at bounding box center [113, 244] width 69 height 11
click at [71, 248] on input "Approve to continue" at bounding box center [71, 248] width 0 height 0
checkbox input "true"
click at [526, 277] on button "Next" at bounding box center [522, 281] width 47 height 24
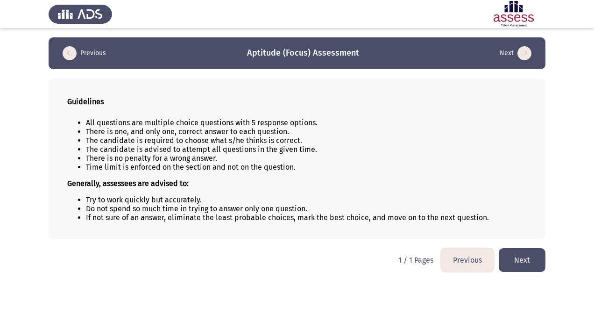
click at [528, 256] on button "Next" at bounding box center [522, 260] width 47 height 24
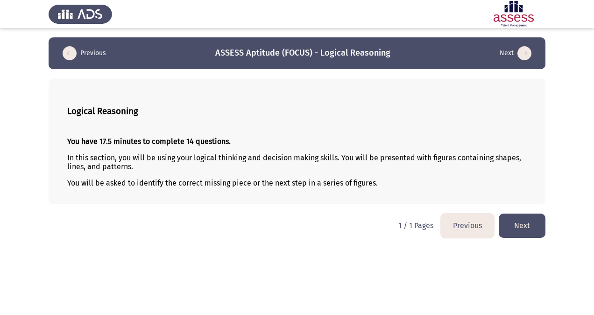
click at [534, 218] on button "Next" at bounding box center [522, 226] width 47 height 24
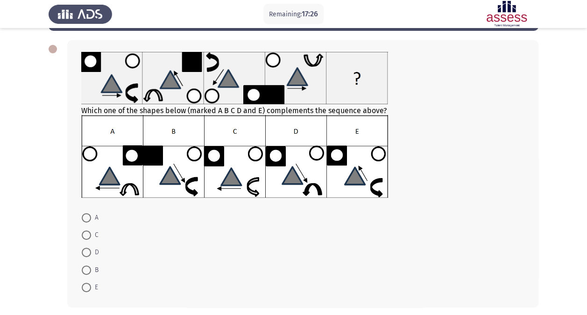
scroll to position [39, 0]
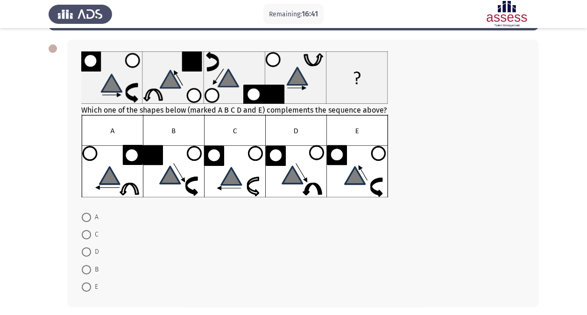
click at [378, 157] on img at bounding box center [234, 155] width 307 height 83
click at [89, 288] on span at bounding box center [86, 286] width 9 height 9
click at [89, 288] on input "E" at bounding box center [86, 286] width 9 height 9
radio input "true"
click at [40, 239] on app-assessment-container "Remaining: 16:31 Previous ASSESS Aptitude (FOCUS) - Logical Reasoning Next Whic…" at bounding box center [293, 157] width 587 height 317
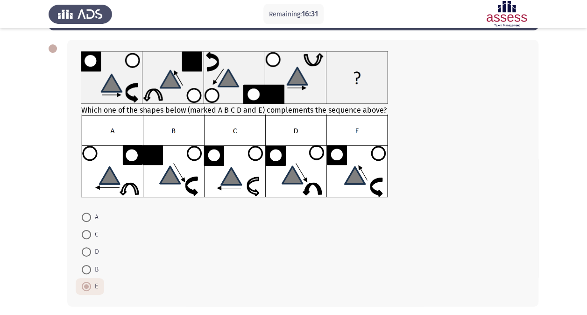
scroll to position [76, 0]
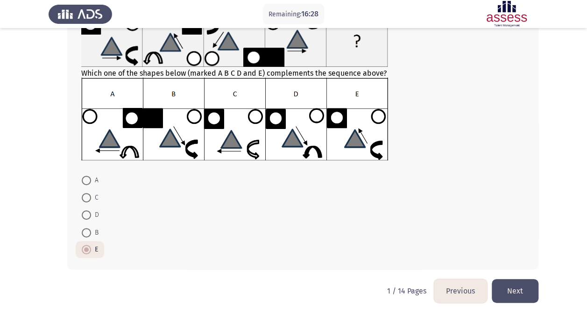
click at [526, 292] on button "Next" at bounding box center [515, 291] width 47 height 24
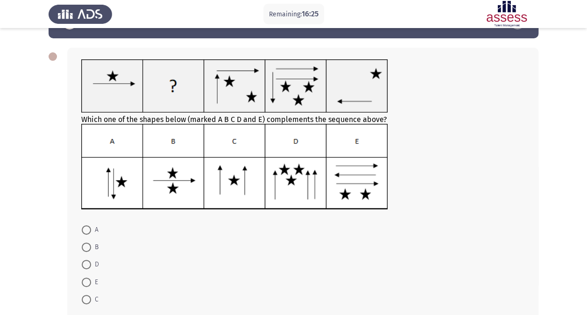
scroll to position [30, 0]
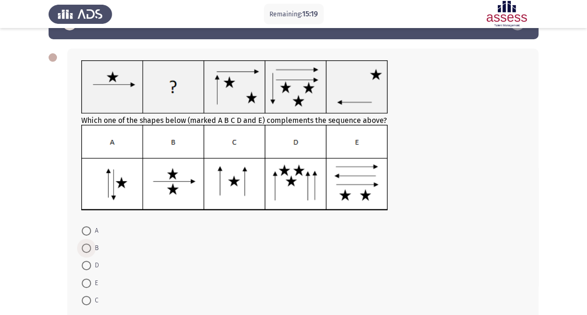
click at [87, 246] on span at bounding box center [86, 247] width 9 height 9
click at [87, 246] on input "B" at bounding box center [86, 247] width 9 height 9
radio input "true"
click at [55, 233] on div "Which one of the shapes below (marked A B C D and E) complements the sequence a…" at bounding box center [294, 184] width 490 height 290
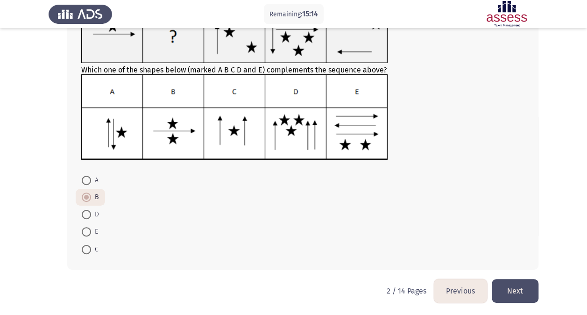
click at [526, 288] on button "Next" at bounding box center [515, 291] width 47 height 24
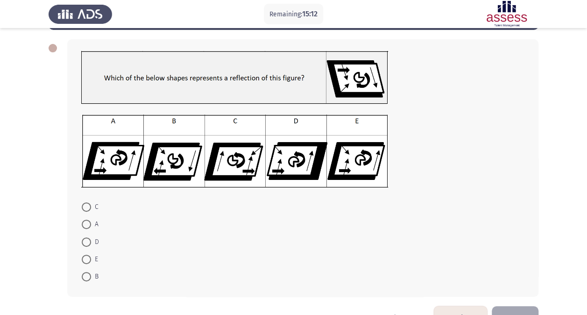
scroll to position [41, 0]
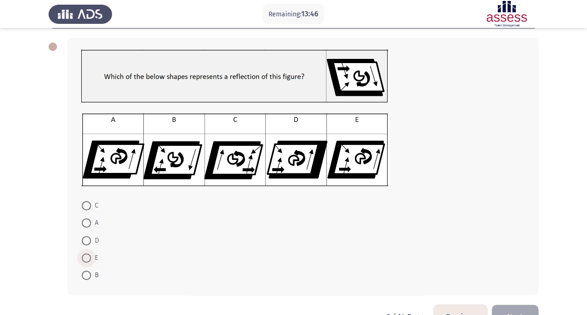
click at [91, 259] on span "E" at bounding box center [94, 257] width 7 height 11
click at [91, 259] on input "E" at bounding box center [86, 257] width 9 height 9
radio input "true"
click at [36, 234] on app-assessment-container "Remaining: 13:43 Previous ASSESS Aptitude (FOCUS) - Logical Reasoning Next C A …" at bounding box center [293, 150] width 587 height 307
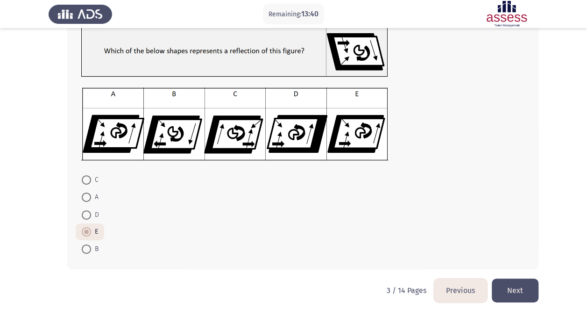
click at [527, 293] on button "Next" at bounding box center [515, 291] width 47 height 24
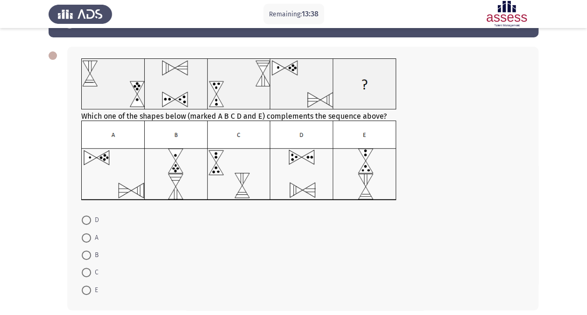
scroll to position [33, 0]
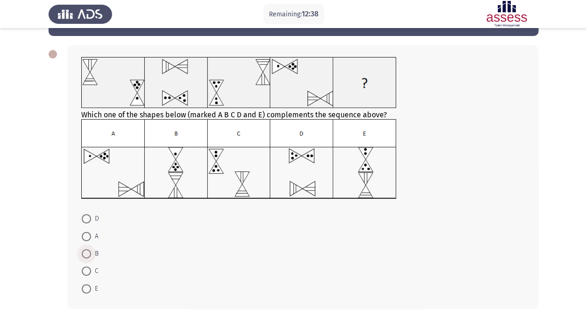
click at [84, 255] on span at bounding box center [86, 253] width 9 height 9
click at [84, 255] on input "B" at bounding box center [86, 253] width 9 height 9
radio input "true"
click at [22, 236] on app-assessment-container "Remaining: 12:37 Previous ASSESS Aptitude (FOCUS) - Logical Reasoning Next Whic…" at bounding box center [293, 160] width 587 height 313
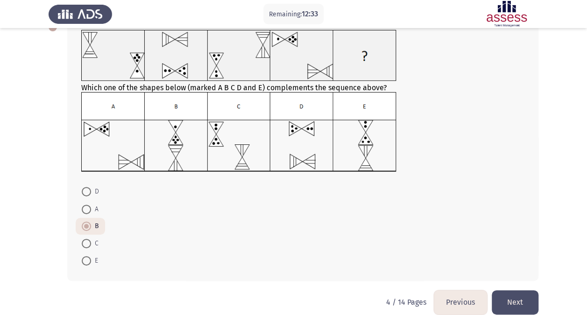
scroll to position [72, 0]
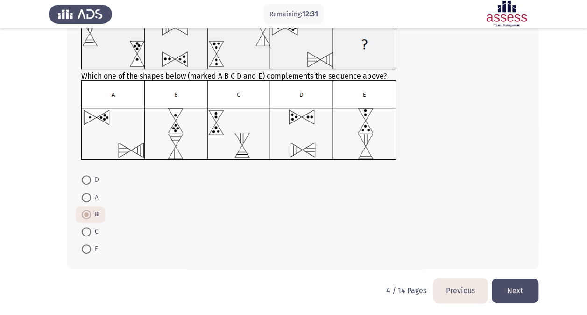
click at [524, 287] on button "Next" at bounding box center [515, 291] width 47 height 24
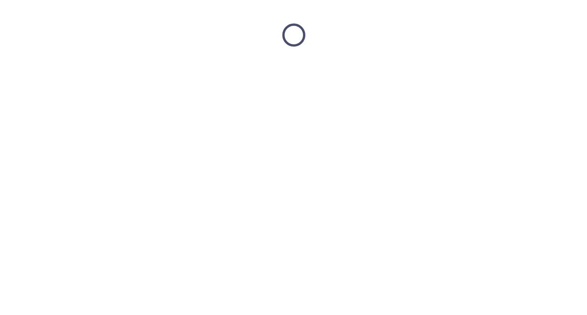
scroll to position [0, 0]
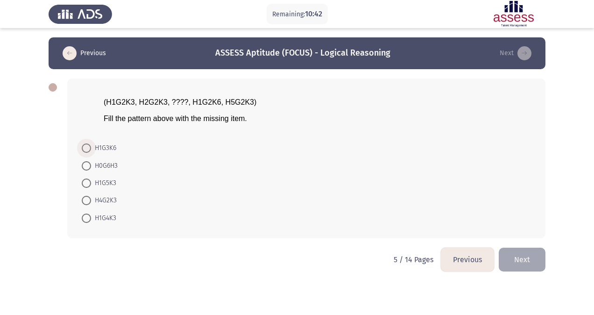
click at [100, 144] on span "H1G3K6" at bounding box center [103, 148] width 25 height 11
click at [91, 144] on input "H1G3K6" at bounding box center [86, 147] width 9 height 9
radio input "true"
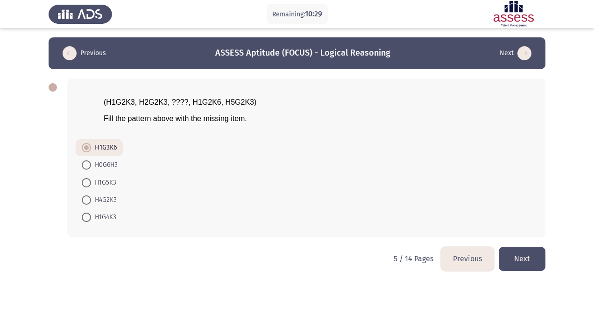
click at [536, 256] on button "Next" at bounding box center [522, 259] width 47 height 24
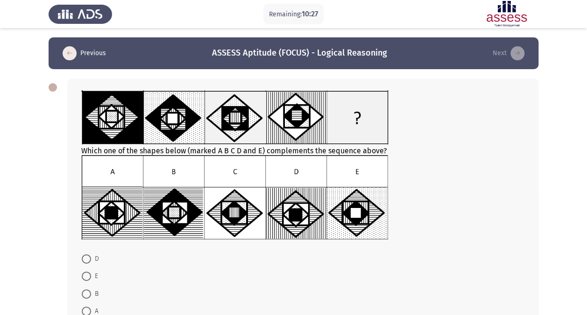
click at [224, 151] on div "Which one of the shapes below (marked A B C D and E) complements the sequence a…" at bounding box center [302, 165] width 443 height 151
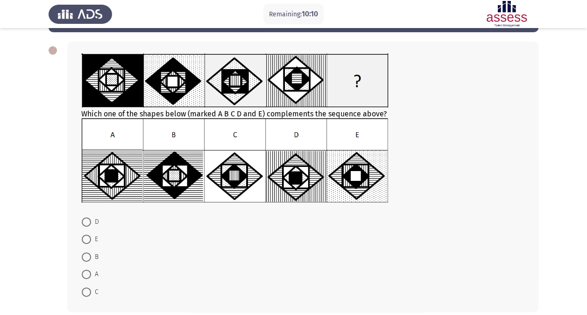
scroll to position [36, 0]
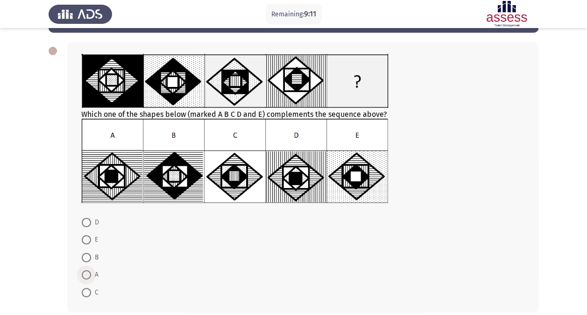
click at [88, 274] on span at bounding box center [86, 274] width 9 height 9
click at [88, 274] on input "A" at bounding box center [86, 274] width 9 height 9
radio input "true"
click at [44, 229] on app-assessment-container "Remaining: 9:09 Previous ASSESS Aptitude (FOCUS) - Logical Reasoning Next Which…" at bounding box center [293, 161] width 587 height 320
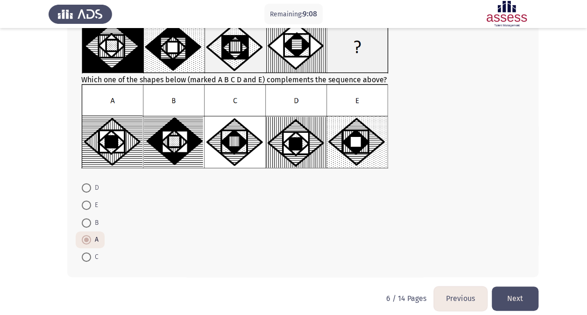
scroll to position [79, 0]
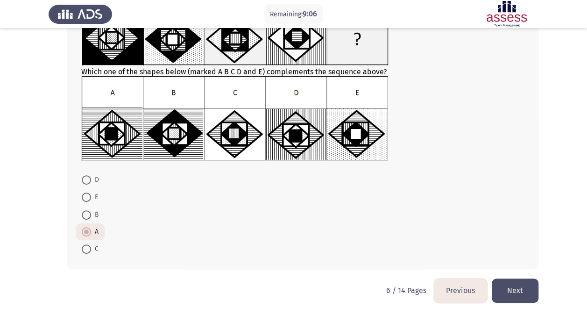
click at [521, 290] on button "Next" at bounding box center [515, 291] width 47 height 24
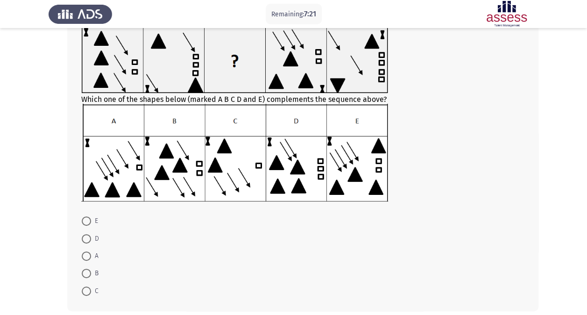
scroll to position [65, 0]
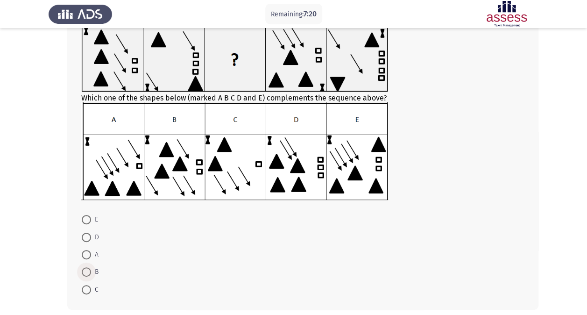
click at [88, 271] on span at bounding box center [86, 271] width 9 height 9
click at [88, 271] on input "B" at bounding box center [86, 271] width 9 height 9
radio input "true"
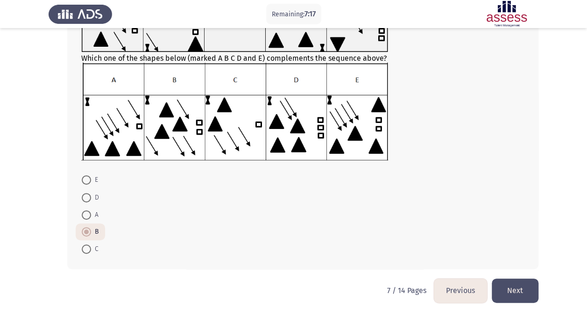
click at [513, 293] on button "Next" at bounding box center [515, 291] width 47 height 24
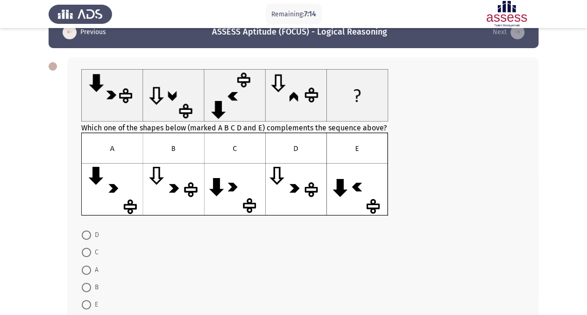
scroll to position [25, 0]
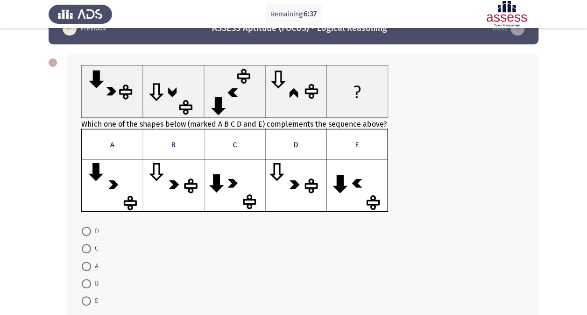
click at [87, 250] on span at bounding box center [86, 248] width 9 height 9
click at [87, 250] on input "C" at bounding box center [86, 248] width 9 height 9
radio input "true"
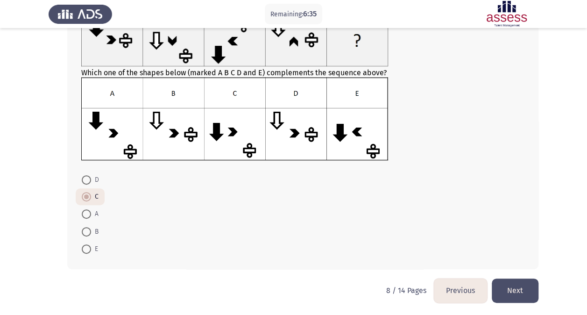
click at [515, 288] on button "Next" at bounding box center [515, 291] width 47 height 24
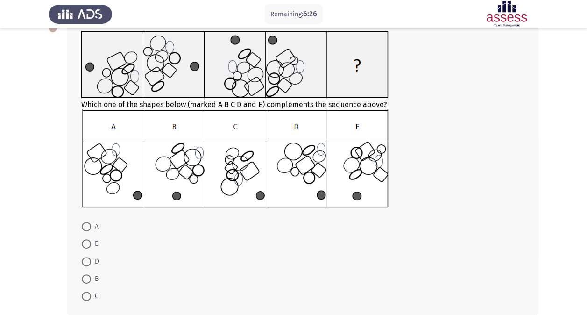
scroll to position [60, 0]
click at [90, 293] on span at bounding box center [86, 295] width 9 height 9
click at [90, 293] on input "C" at bounding box center [86, 295] width 9 height 9
radio input "true"
click at [50, 238] on div "Which one of the shapes below (marked A B C D and E) complements the sequence a…" at bounding box center [294, 166] width 490 height 315
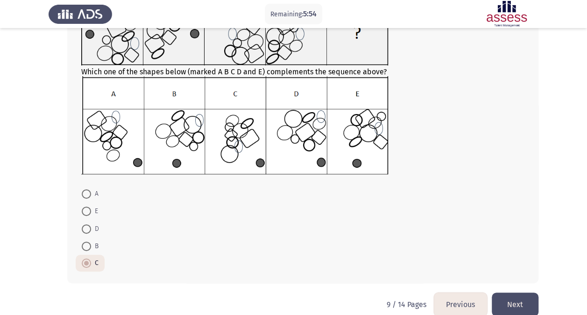
scroll to position [106, 0]
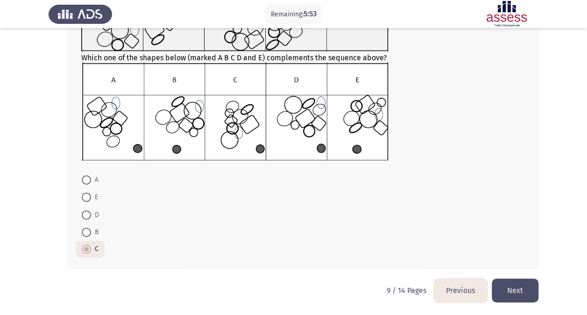
click at [519, 294] on button "Next" at bounding box center [515, 291] width 47 height 24
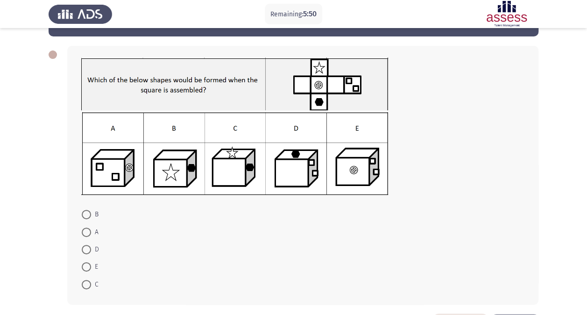
scroll to position [34, 0]
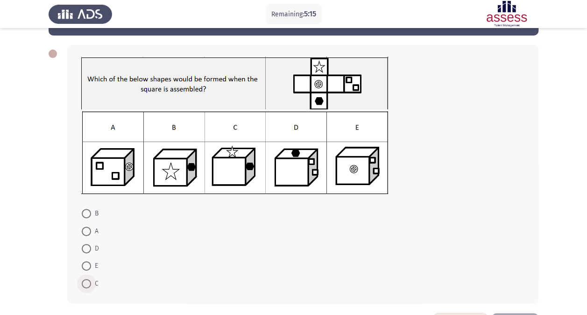
click at [88, 283] on span at bounding box center [86, 283] width 9 height 9
click at [88, 283] on input "C" at bounding box center [86, 283] width 9 height 9
radio input "true"
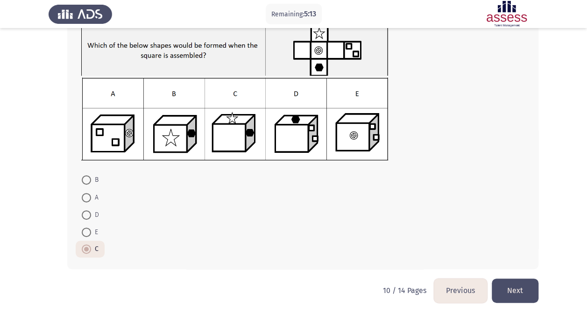
click at [515, 291] on button "Next" at bounding box center [515, 291] width 47 height 24
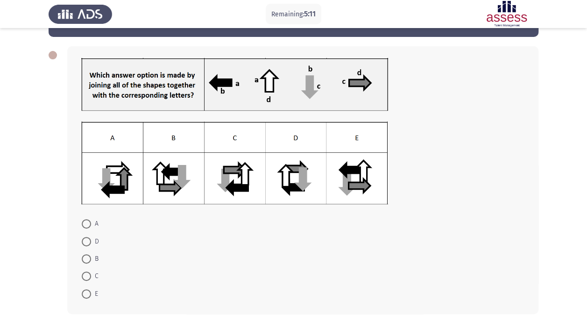
scroll to position [34, 0]
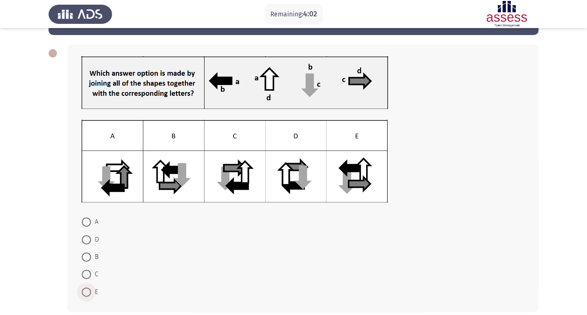
click at [86, 292] on span at bounding box center [86, 291] width 9 height 9
click at [86, 292] on input "E" at bounding box center [86, 291] width 9 height 9
radio input "true"
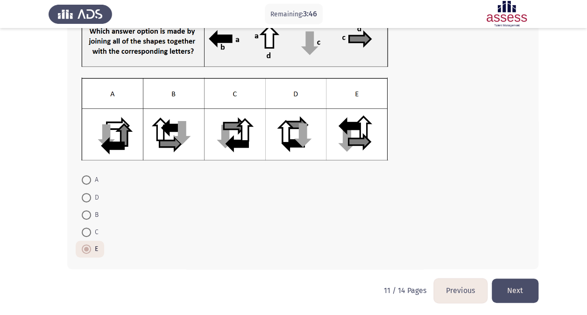
click at [523, 288] on button "Next" at bounding box center [515, 291] width 47 height 24
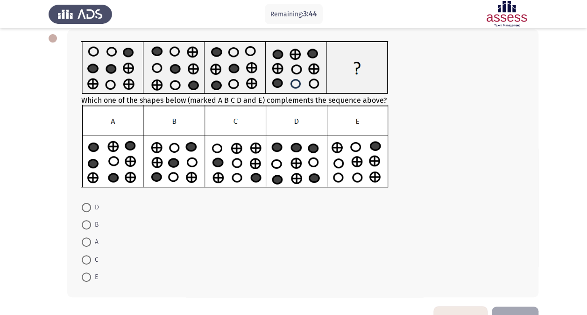
scroll to position [50, 0]
click at [86, 222] on span at bounding box center [86, 224] width 9 height 9
click at [86, 222] on input "B" at bounding box center [86, 224] width 9 height 9
radio input "true"
click at [36, 218] on app-assessment-container "Remaining: 2:46 Previous ASSESS Aptitude (FOCUS) - Logical Reasoning Next Which…" at bounding box center [293, 147] width 587 height 318
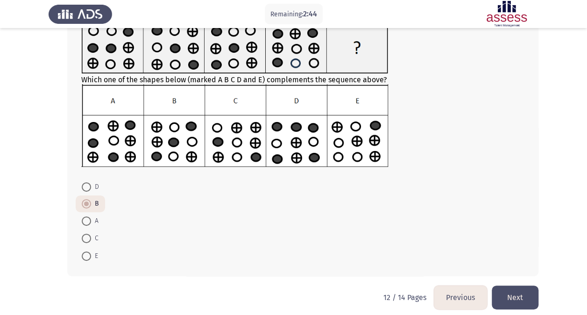
scroll to position [76, 0]
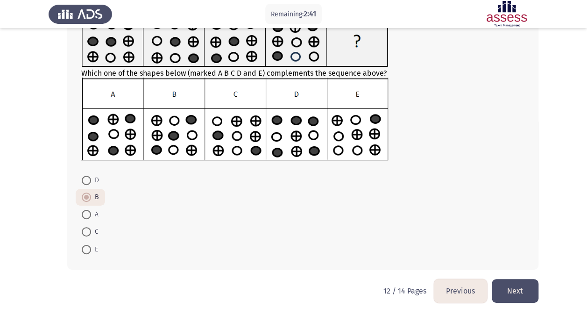
click at [526, 286] on button "Next" at bounding box center [515, 291] width 47 height 24
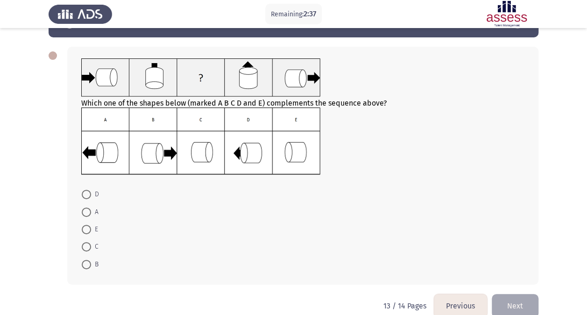
scroll to position [29, 0]
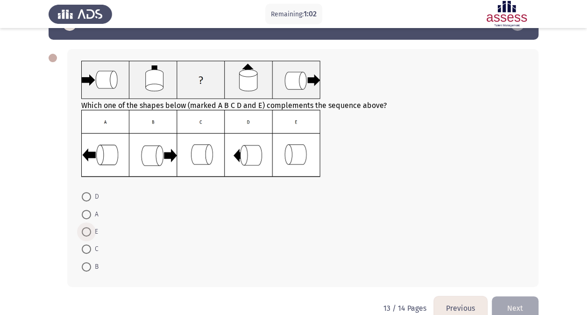
click at [88, 234] on span at bounding box center [86, 231] width 9 height 9
click at [88, 234] on input "E" at bounding box center [86, 231] width 9 height 9
radio input "true"
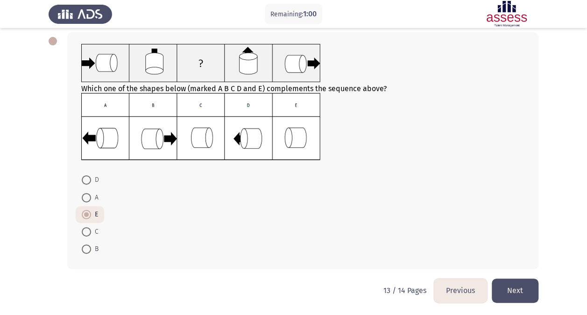
click at [530, 291] on button "Next" at bounding box center [515, 291] width 47 height 24
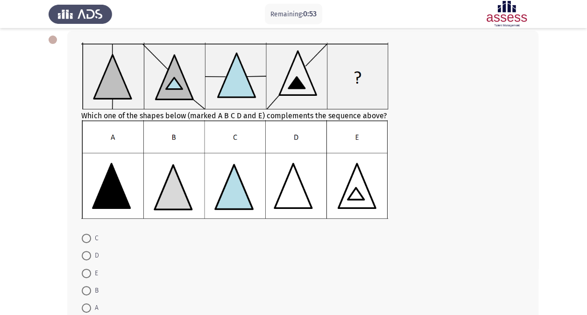
scroll to position [53, 0]
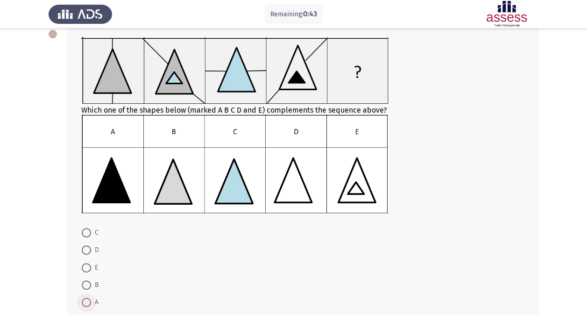
click at [87, 299] on span at bounding box center [86, 302] width 9 height 9
click at [87, 299] on input "A" at bounding box center [86, 302] width 9 height 9
radio input "true"
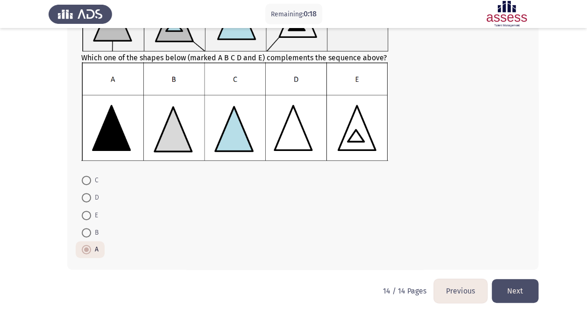
scroll to position [106, 0]
click at [525, 290] on button "Next" at bounding box center [515, 291] width 47 height 24
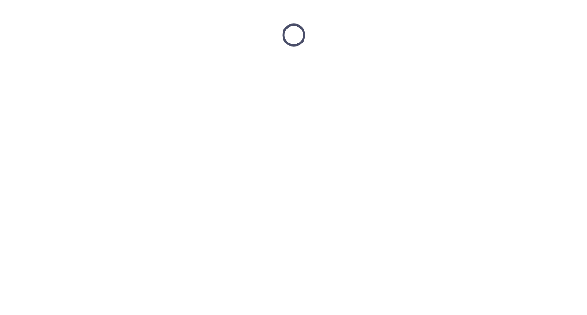
scroll to position [0, 0]
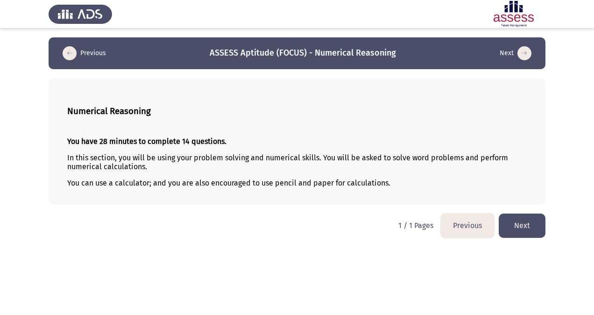
click at [538, 225] on button "Next" at bounding box center [522, 226] width 47 height 24
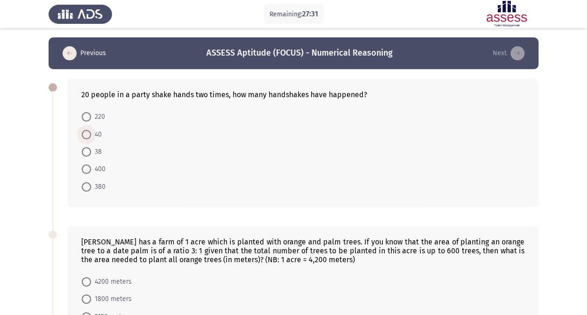
click at [88, 135] on span at bounding box center [86, 134] width 9 height 9
click at [88, 135] on input "40" at bounding box center [86, 134] width 9 height 9
radio input "true"
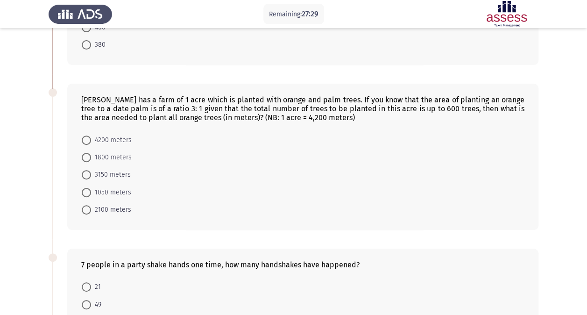
scroll to position [139, 0]
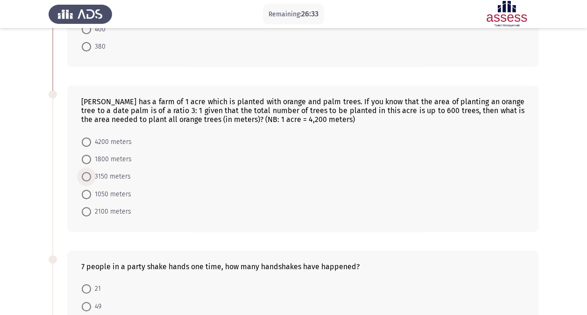
click at [86, 175] on span at bounding box center [86, 176] width 9 height 9
click at [86, 175] on input "3150 meters" at bounding box center [86, 176] width 9 height 9
radio input "true"
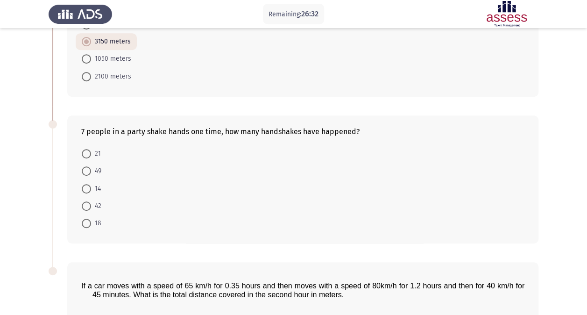
scroll to position [275, 0]
click at [83, 149] on span at bounding box center [86, 152] width 9 height 9
click at [83, 149] on input "21" at bounding box center [86, 152] width 9 height 9
radio input "true"
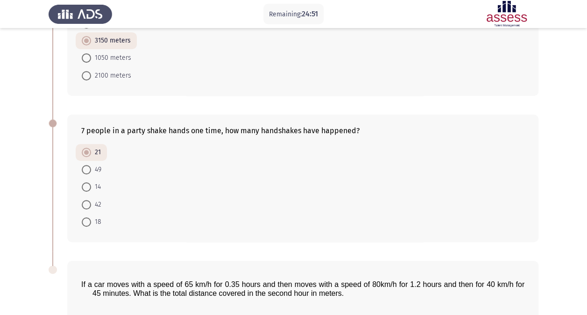
click at [38, 181] on app-assessment-container "Remaining: 24:51 Previous ASSESS Aptitude (FOCUS) - Numerical Reasoning Next 20…" at bounding box center [293, 93] width 587 height 660
click at [90, 167] on span at bounding box center [86, 169] width 9 height 9
click at [90, 167] on input "49" at bounding box center [86, 169] width 9 height 9
radio input "true"
click at [90, 151] on span at bounding box center [86, 152] width 9 height 9
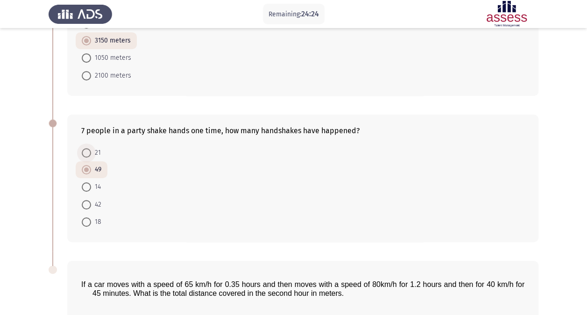
click at [90, 151] on input "21" at bounding box center [86, 152] width 9 height 9
radio input "true"
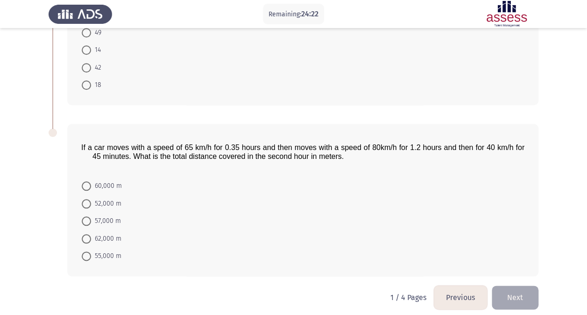
scroll to position [415, 0]
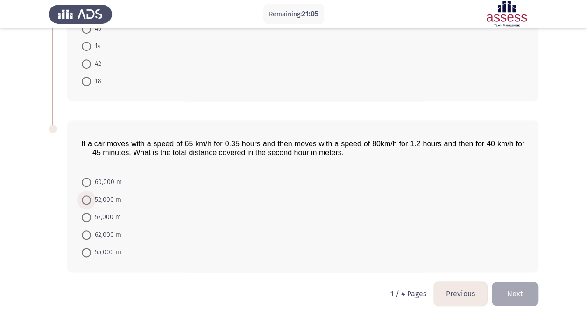
click at [84, 198] on span at bounding box center [86, 199] width 9 height 9
click at [84, 198] on input "52,000 m" at bounding box center [86, 199] width 9 height 9
radio input "true"
click at [518, 284] on button "Next" at bounding box center [515, 294] width 47 height 24
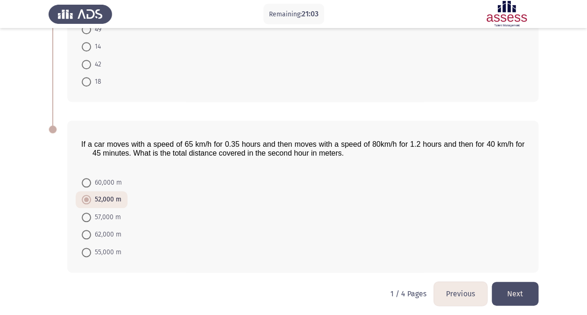
scroll to position [0, 0]
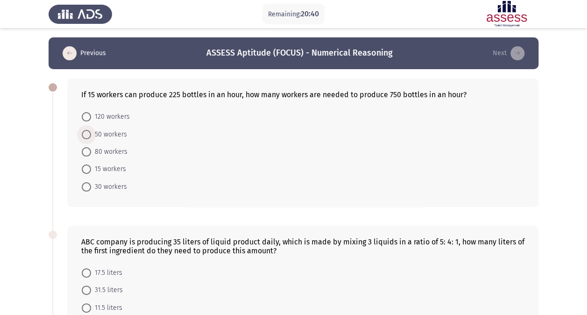
click at [106, 135] on span "50 workers" at bounding box center [109, 134] width 36 height 11
click at [91, 135] on input "50 workers" at bounding box center [86, 134] width 9 height 9
radio input "true"
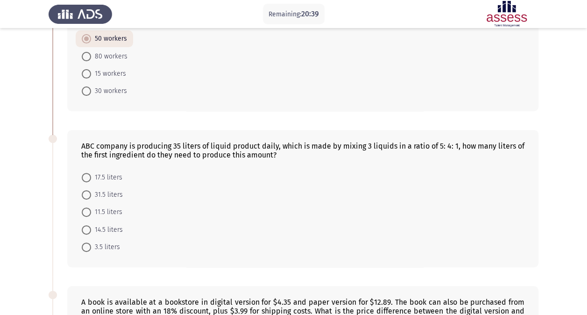
scroll to position [133, 0]
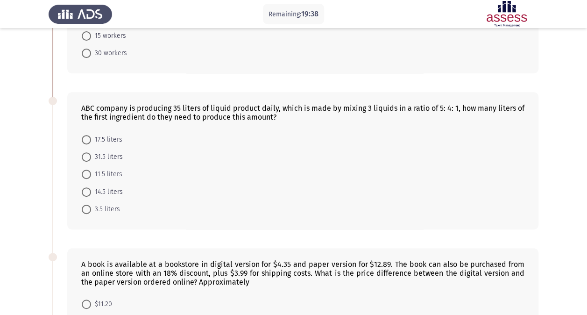
click at [107, 136] on span "17.5 liters" at bounding box center [106, 139] width 31 height 11
click at [91, 136] on input "17.5 liters" at bounding box center [86, 139] width 9 height 9
radio input "true"
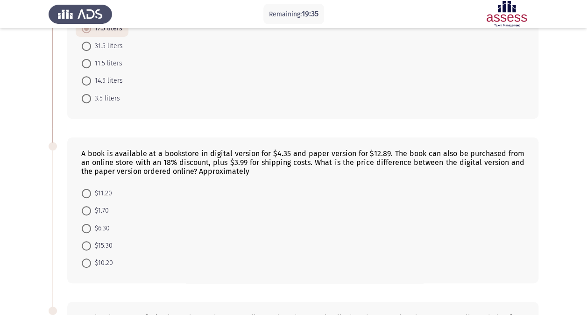
scroll to position [246, 0]
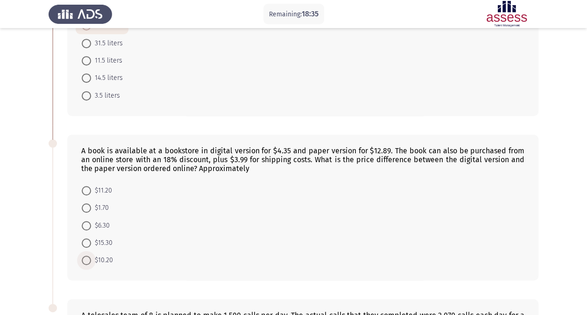
click at [89, 257] on span at bounding box center [86, 260] width 9 height 9
click at [89, 257] on input "$10.20" at bounding box center [86, 260] width 9 height 9
radio input "true"
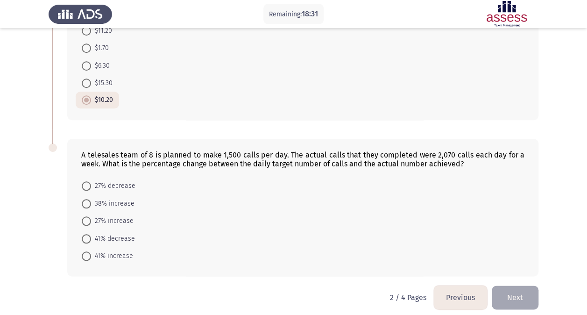
scroll to position [409, 0]
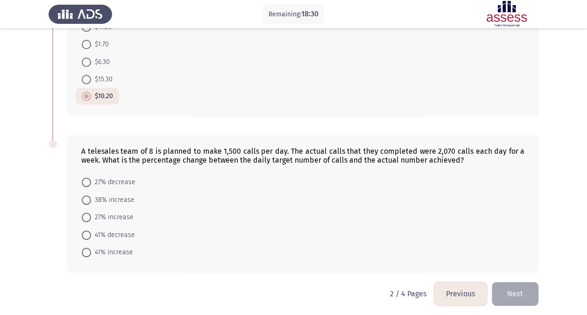
click at [92, 197] on span "38% increase" at bounding box center [112, 199] width 43 height 11
click at [91, 197] on input "38% increase" at bounding box center [86, 199] width 9 height 9
radio input "true"
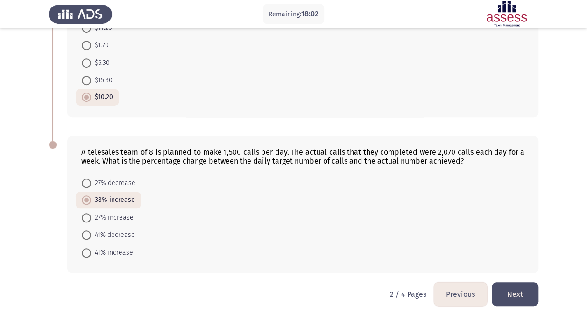
click at [524, 288] on button "Next" at bounding box center [515, 294] width 47 height 24
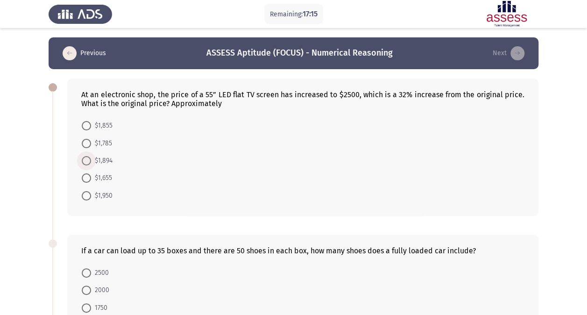
click at [88, 163] on span at bounding box center [86, 160] width 9 height 9
click at [88, 163] on input "$1,894" at bounding box center [86, 160] width 9 height 9
radio input "true"
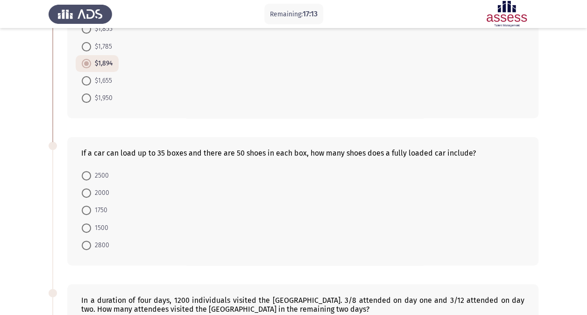
scroll to position [97, 0]
click at [22, 194] on app-assessment-container "Remaining: 17:11 Previous ASSESS Aptitude (FOCUS) - Numerical Reasoning Next At…" at bounding box center [293, 263] width 587 height 646
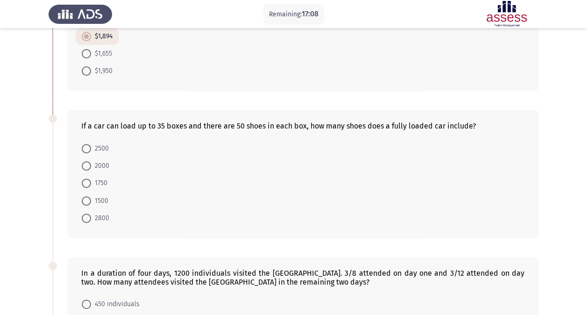
scroll to position [129, 0]
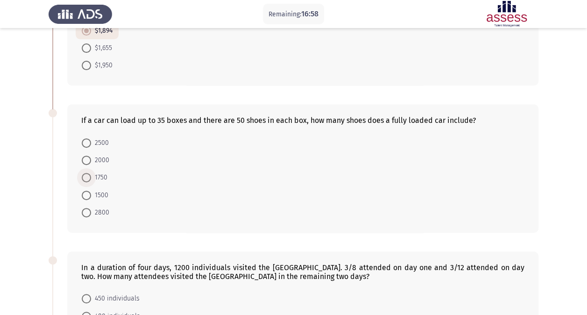
click at [86, 179] on span at bounding box center [86, 177] width 9 height 9
click at [86, 179] on input "1750" at bounding box center [86, 177] width 9 height 9
radio input "true"
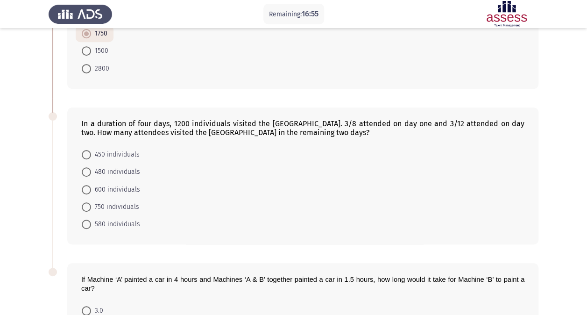
scroll to position [274, 0]
click at [87, 149] on span at bounding box center [86, 153] width 9 height 9
click at [87, 149] on input "450 individuals" at bounding box center [86, 153] width 9 height 9
radio input "true"
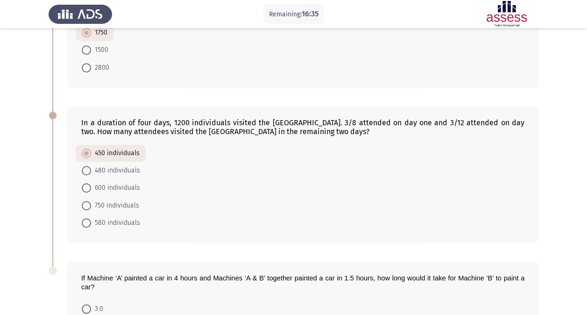
click at [13, 189] on app-assessment-container "Remaining: 16:35 Previous ASSESS Aptitude (FOCUS) - Numerical Reasoning Next At…" at bounding box center [293, 86] width 587 height 645
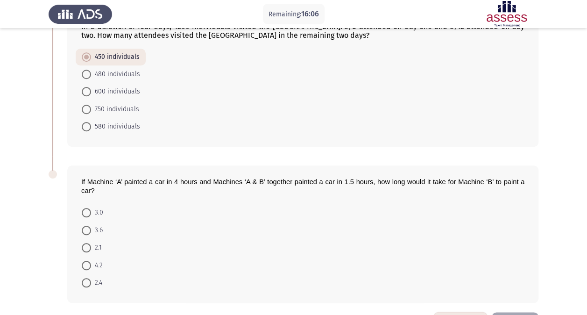
scroll to position [381, 0]
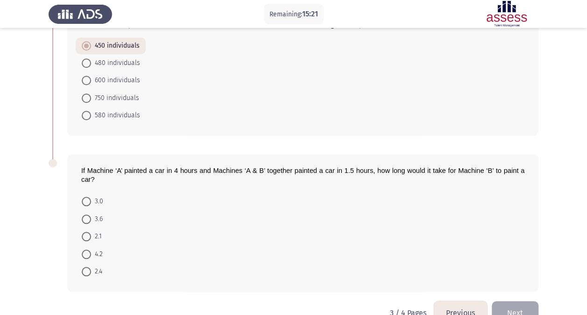
click at [95, 267] on span "2.4" at bounding box center [96, 271] width 11 height 11
click at [91, 267] on input "2.4" at bounding box center [86, 271] width 9 height 9
radio input "true"
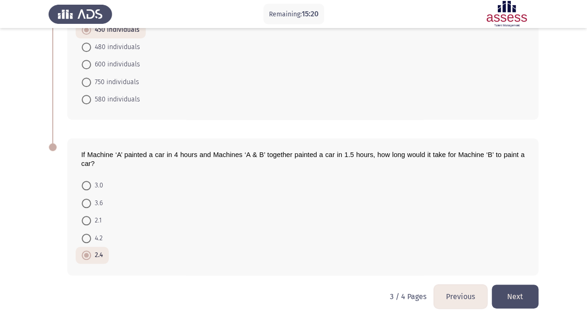
scroll to position [400, 0]
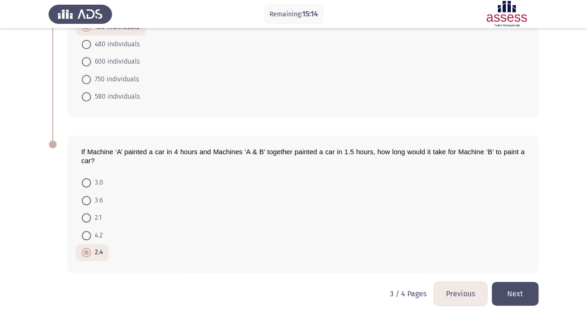
click at [527, 288] on button "Next" at bounding box center [515, 294] width 47 height 24
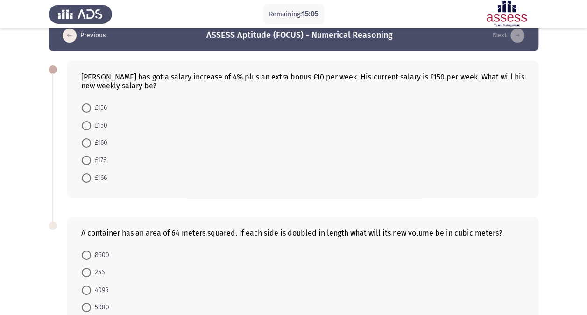
scroll to position [16, 0]
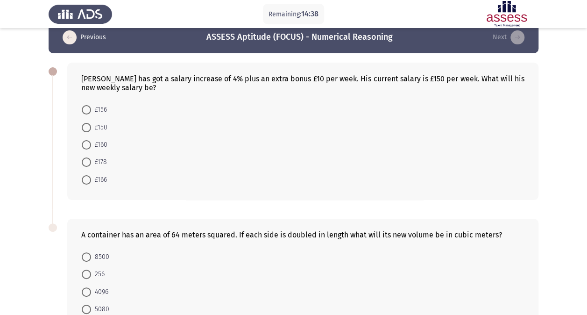
click at [95, 177] on span "£166" at bounding box center [99, 179] width 16 height 11
click at [91, 177] on input "£166" at bounding box center [86, 179] width 9 height 9
radio input "true"
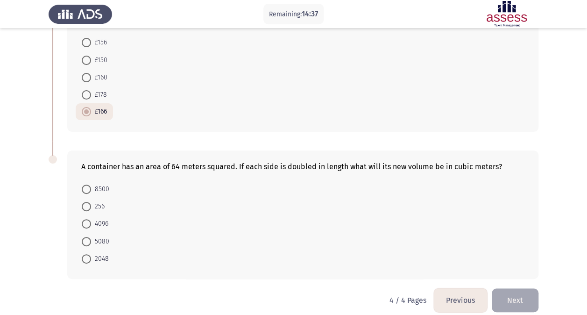
scroll to position [84, 0]
click at [88, 221] on span at bounding box center [86, 223] width 9 height 9
click at [88, 221] on input "4096" at bounding box center [86, 223] width 9 height 9
radio input "true"
click at [47, 231] on app-assessment-container "Remaining: 12:34 Previous ASSESS Aptitude (FOCUS) - Numerical Reasoning Next Ah…" at bounding box center [293, 121] width 587 height 334
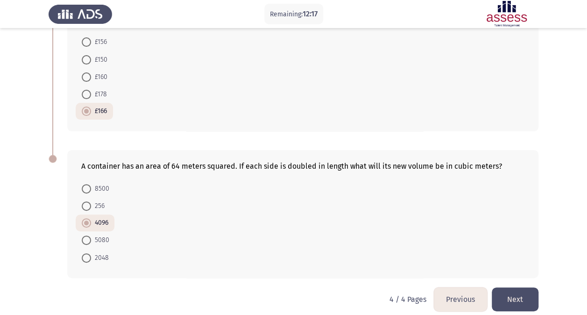
click at [518, 296] on button "Next" at bounding box center [515, 299] width 47 height 24
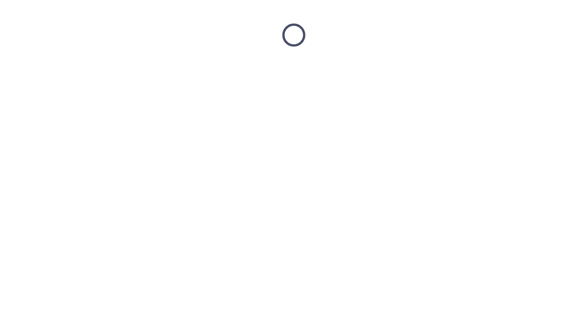
scroll to position [0, 0]
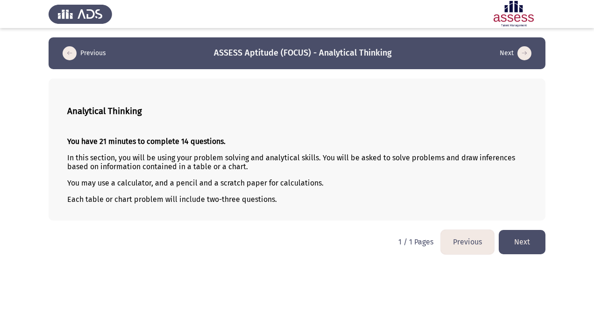
click at [527, 241] on button "Next" at bounding box center [522, 242] width 47 height 24
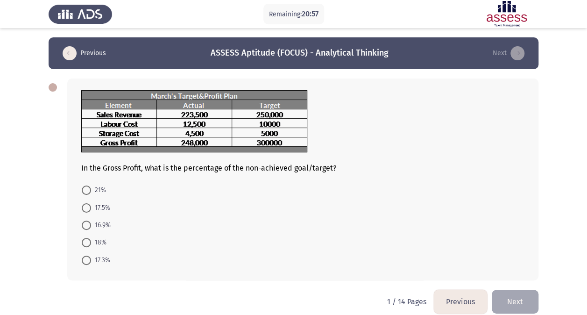
scroll to position [11, 0]
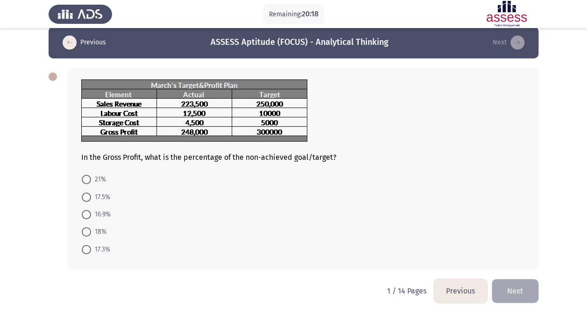
click at [89, 249] on span at bounding box center [86, 249] width 9 height 9
click at [89, 249] on input "17.3%" at bounding box center [86, 249] width 9 height 9
radio input "true"
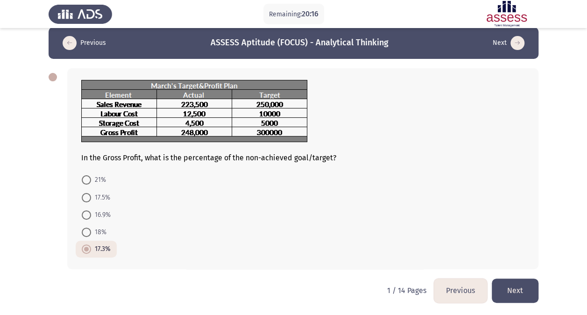
click at [523, 287] on button "Next" at bounding box center [515, 291] width 47 height 24
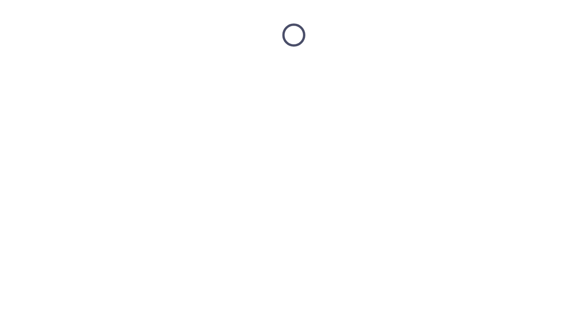
scroll to position [0, 0]
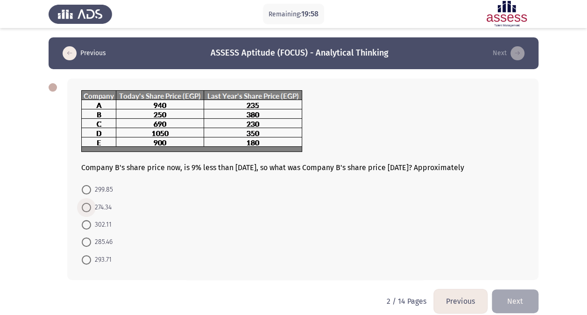
click at [99, 206] on span "274.34" at bounding box center [101, 207] width 21 height 11
click at [91, 206] on input "274.34" at bounding box center [86, 207] width 9 height 9
radio input "true"
click at [522, 300] on button "Next" at bounding box center [515, 300] width 47 height 24
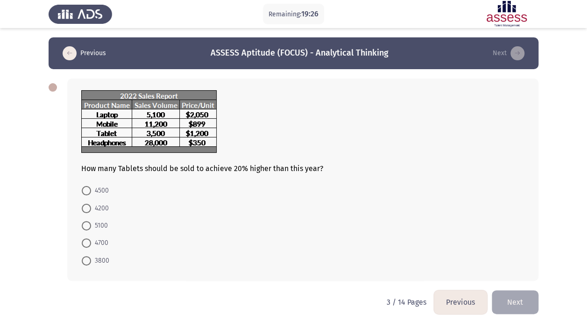
click at [97, 204] on span "4200" at bounding box center [100, 208] width 18 height 11
click at [91, 204] on input "4200" at bounding box center [86, 208] width 9 height 9
radio input "true"
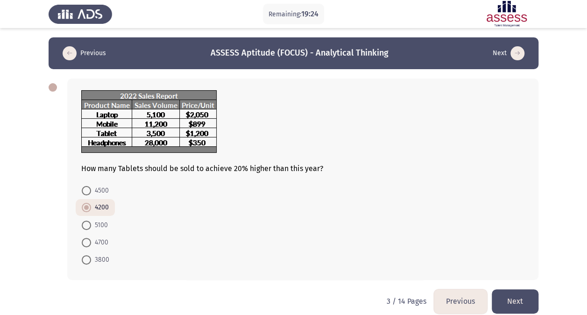
click at [526, 301] on button "Next" at bounding box center [515, 301] width 47 height 24
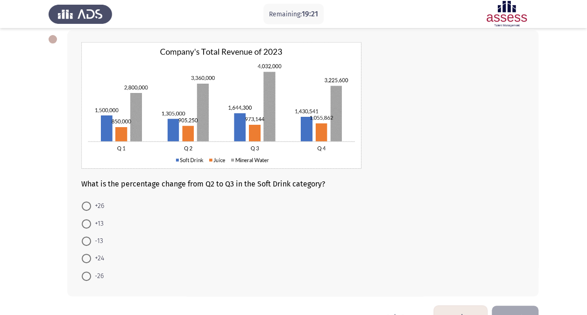
scroll to position [43, 0]
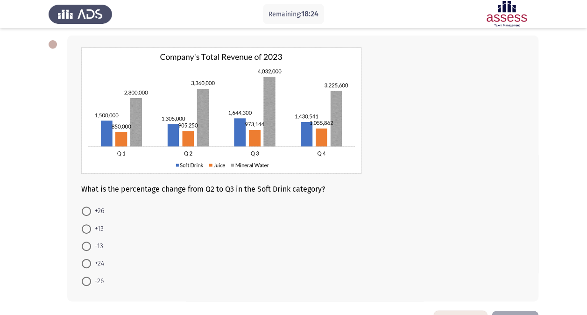
click at [99, 210] on span "+26" at bounding box center [97, 211] width 13 height 11
click at [91, 210] on input "+26" at bounding box center [86, 211] width 9 height 9
radio input "true"
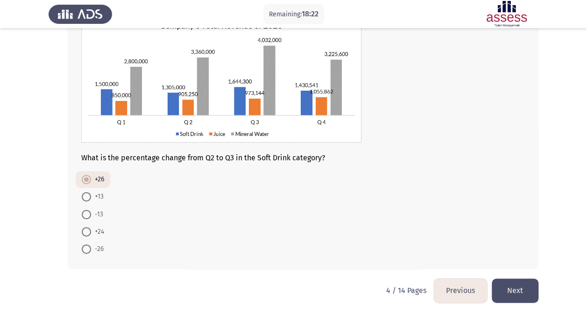
click at [520, 289] on button "Next" at bounding box center [515, 291] width 47 height 24
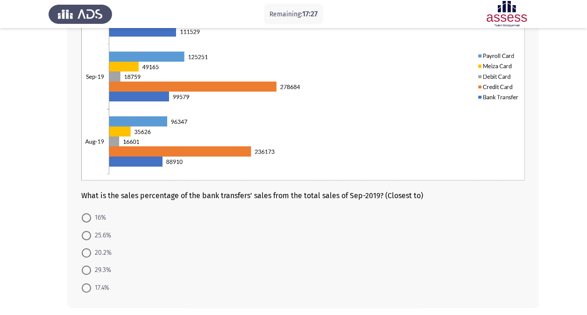
scroll to position [135, 0]
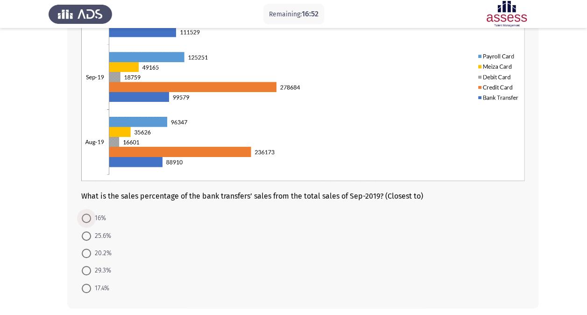
click at [99, 219] on span "16%" at bounding box center [98, 218] width 15 height 11
click at [91, 219] on input "16%" at bounding box center [86, 218] width 9 height 9
radio input "true"
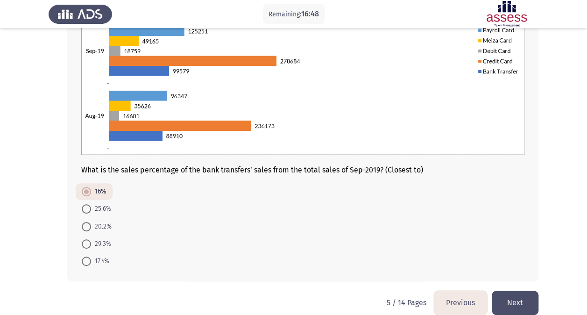
scroll to position [168, 0]
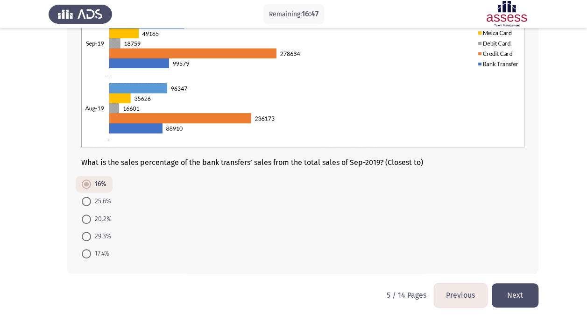
click at [523, 291] on button "Next" at bounding box center [515, 295] width 47 height 24
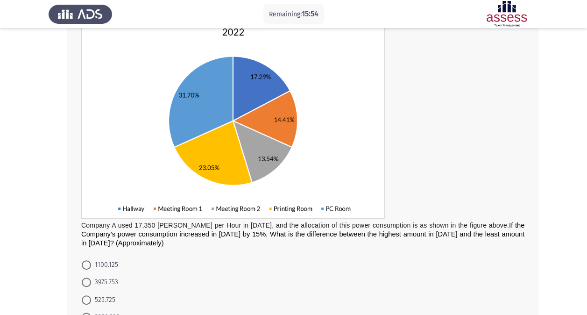
scroll to position [95, 0]
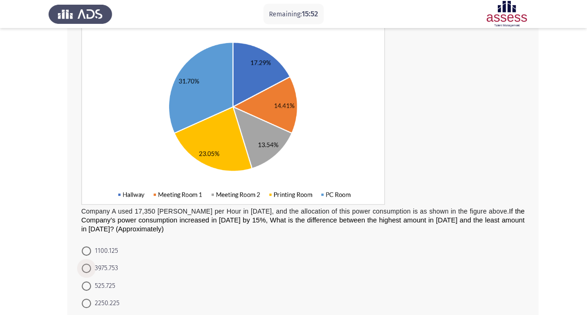
click at [94, 266] on span "3975.753" at bounding box center [104, 268] width 27 height 11
click at [91, 266] on input "3975.753" at bounding box center [86, 268] width 9 height 9
radio input "true"
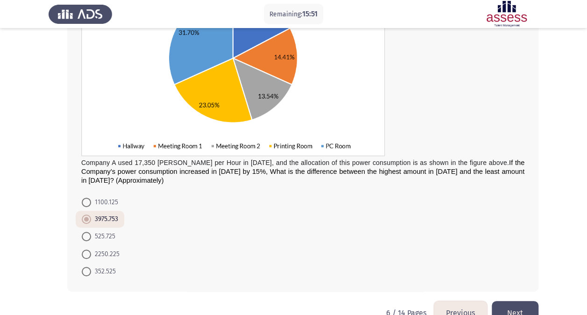
scroll to position [161, 0]
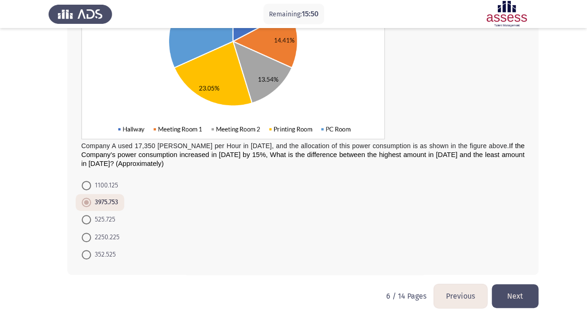
click at [505, 292] on button "Next" at bounding box center [515, 296] width 47 height 24
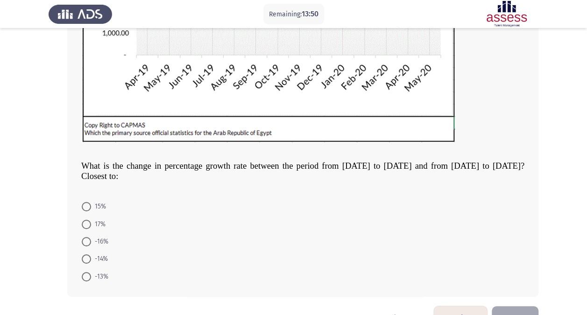
scroll to position [246, 0]
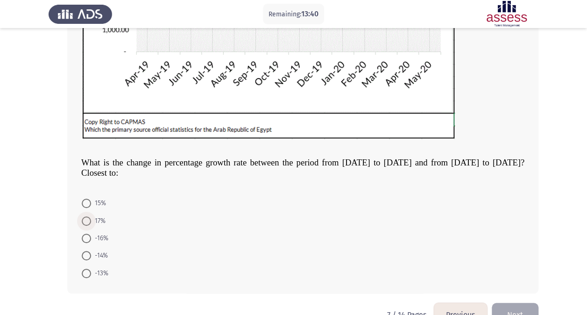
click at [94, 218] on span "17%" at bounding box center [98, 220] width 14 height 11
click at [91, 218] on input "17%" at bounding box center [86, 220] width 9 height 9
radio input "true"
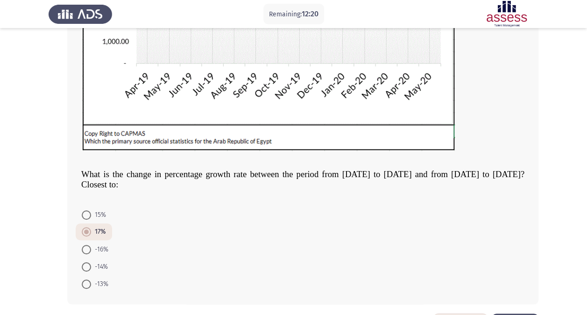
scroll to position [240, 0]
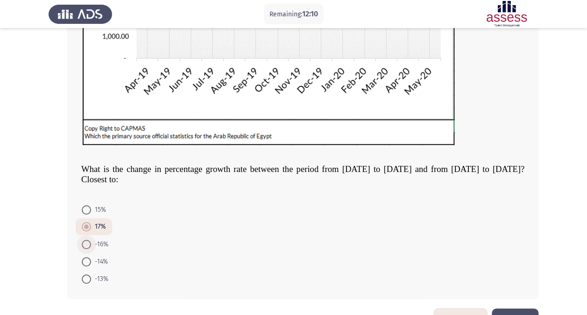
click at [95, 244] on span "-16%" at bounding box center [99, 244] width 17 height 11
click at [91, 244] on input "-16%" at bounding box center [86, 244] width 9 height 9
radio input "true"
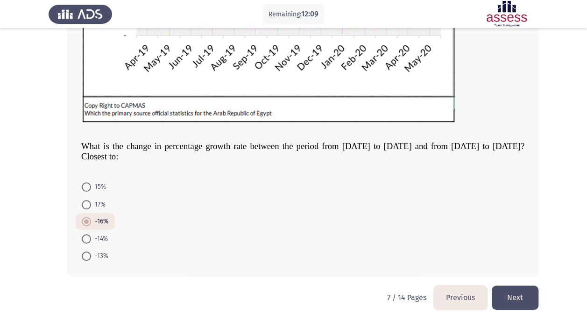
scroll to position [265, 0]
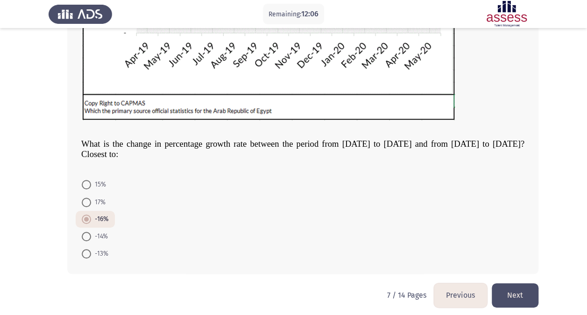
click at [530, 291] on button "Next" at bounding box center [515, 295] width 47 height 24
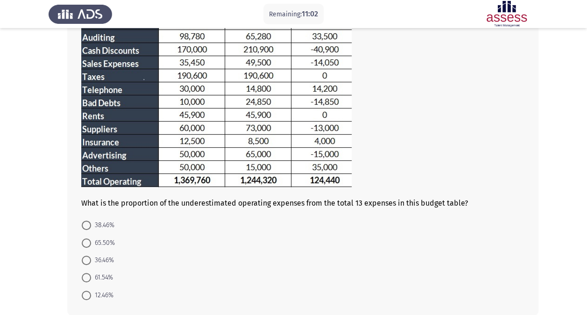
scroll to position [115, 0]
click at [89, 290] on span at bounding box center [86, 294] width 9 height 9
click at [89, 290] on input "12.46%" at bounding box center [86, 294] width 9 height 9
radio input "true"
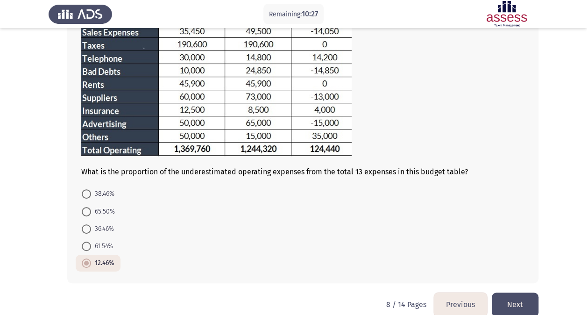
scroll to position [160, 0]
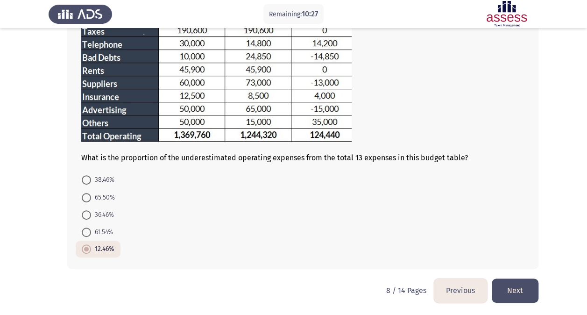
click at [522, 286] on button "Next" at bounding box center [515, 291] width 47 height 24
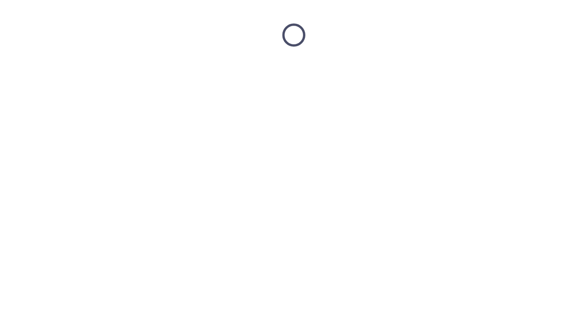
scroll to position [0, 0]
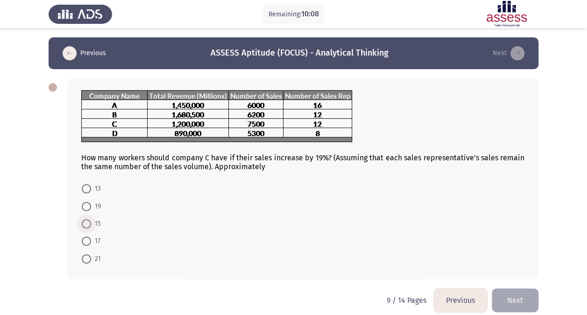
click at [86, 223] on span at bounding box center [86, 223] width 9 height 9
click at [86, 223] on input "15" at bounding box center [86, 223] width 9 height 9
radio input "true"
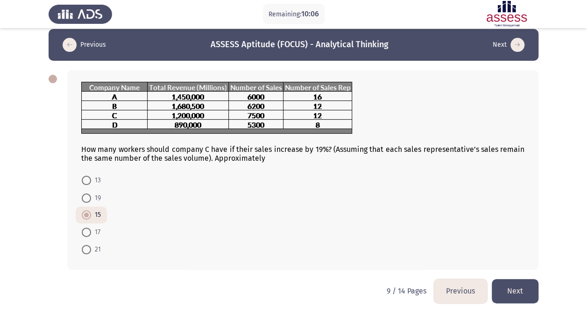
click at [516, 289] on button "Next" at bounding box center [515, 291] width 47 height 24
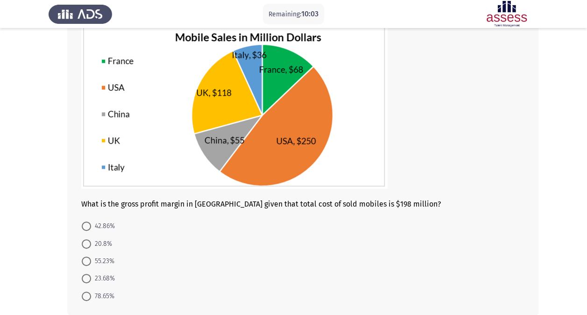
scroll to position [68, 0]
click at [99, 239] on span "20.8%" at bounding box center [101, 243] width 21 height 11
click at [91, 239] on input "20.8%" at bounding box center [86, 243] width 9 height 9
radio input "true"
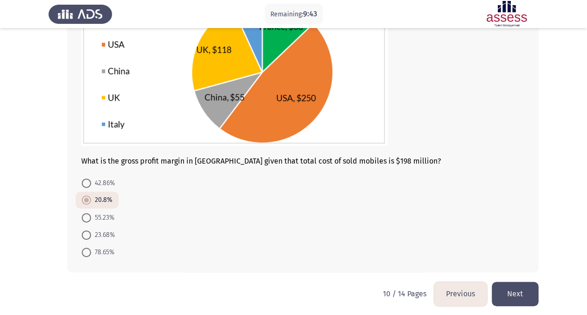
scroll to position [114, 0]
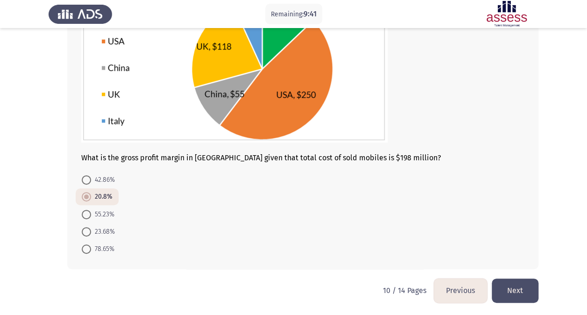
click at [526, 290] on button "Next" at bounding box center [515, 291] width 47 height 24
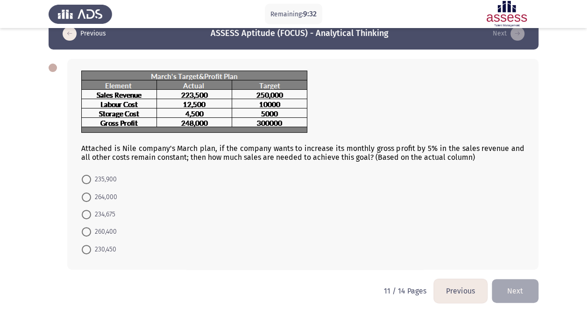
scroll to position [0, 0]
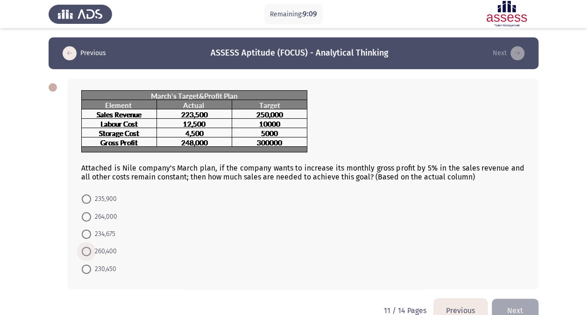
click at [107, 246] on span "260,400" at bounding box center [104, 251] width 26 height 11
click at [91, 247] on input "260,400" at bounding box center [86, 251] width 9 height 9
radio input "true"
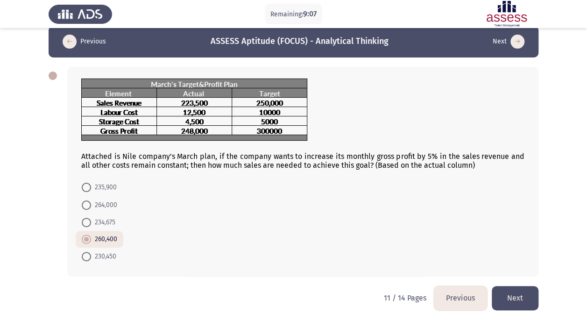
scroll to position [12, 0]
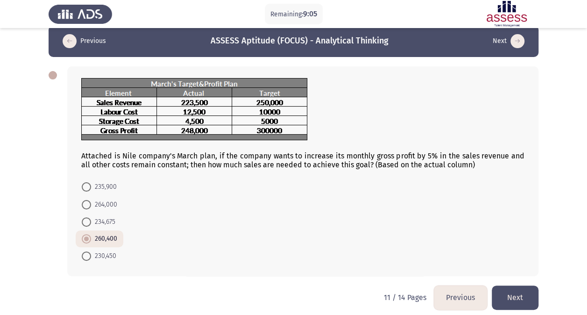
click at [520, 293] on button "Next" at bounding box center [515, 298] width 47 height 24
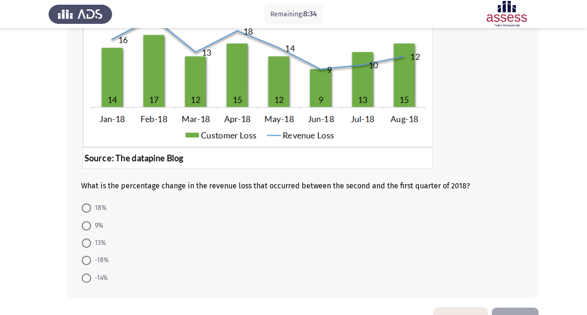
scroll to position [118, 0]
click at [95, 278] on span "-14%" at bounding box center [99, 277] width 17 height 11
click at [91, 278] on input "-14%" at bounding box center [86, 277] width 9 height 9
radio input "true"
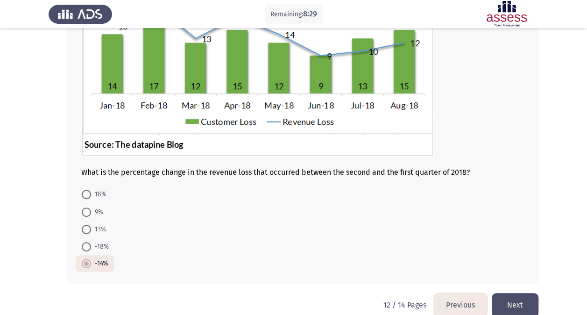
scroll to position [139, 0]
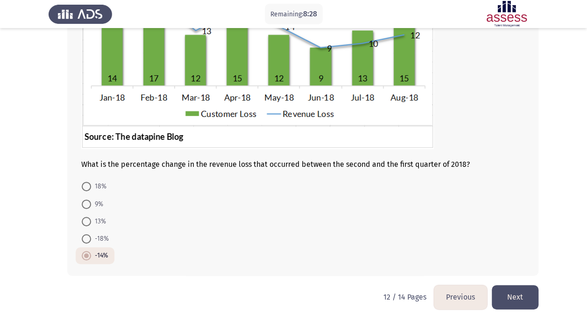
click at [535, 291] on button "Next" at bounding box center [515, 297] width 47 height 24
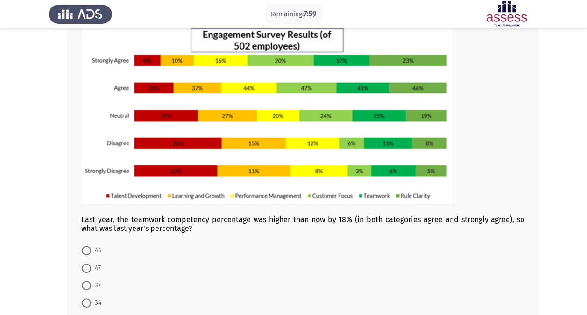
scroll to position [64, 0]
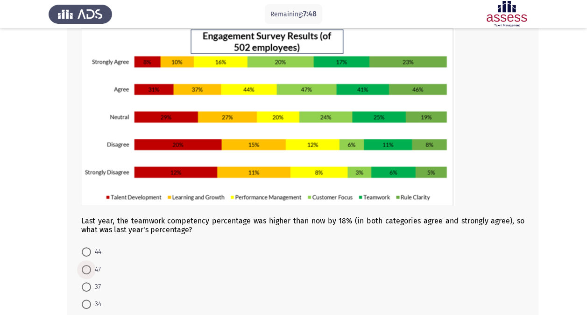
click at [90, 270] on span at bounding box center [86, 269] width 9 height 9
click at [90, 270] on input "47" at bounding box center [86, 269] width 9 height 9
radio input "true"
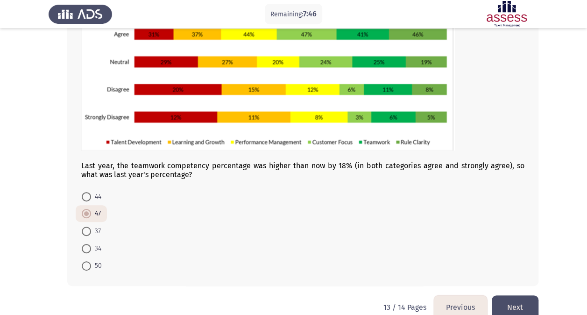
scroll to position [126, 0]
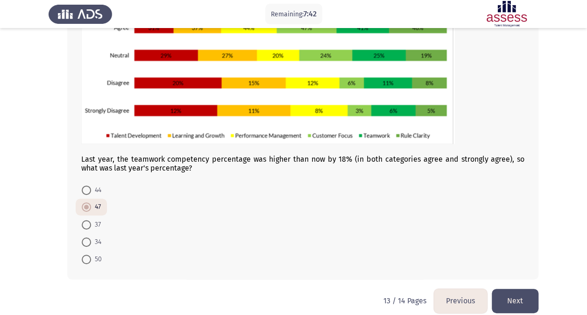
click at [519, 301] on button "Next" at bounding box center [515, 301] width 47 height 24
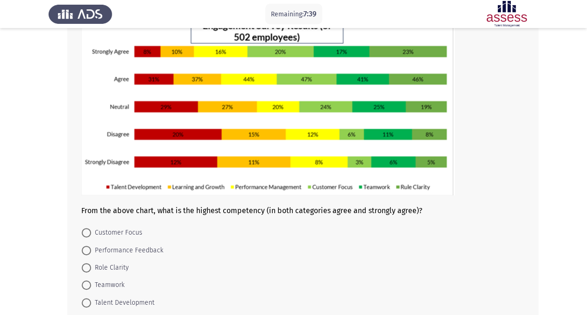
scroll to position [75, 0]
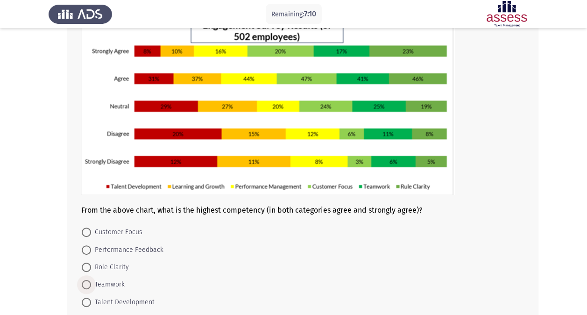
click at [112, 282] on span "Teamwork" at bounding box center [108, 284] width 34 height 11
click at [91, 282] on input "Teamwork" at bounding box center [86, 284] width 9 height 9
radio input "true"
click at [514, 227] on form "Customer Focus Performance Feedback Role Clarity Teamwork Talent Development" at bounding box center [302, 266] width 443 height 86
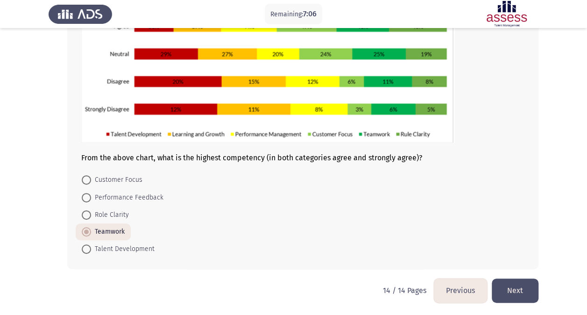
click at [523, 292] on button "Next" at bounding box center [515, 291] width 47 height 24
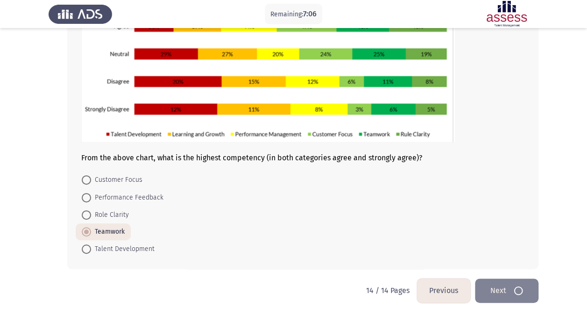
scroll to position [0, 0]
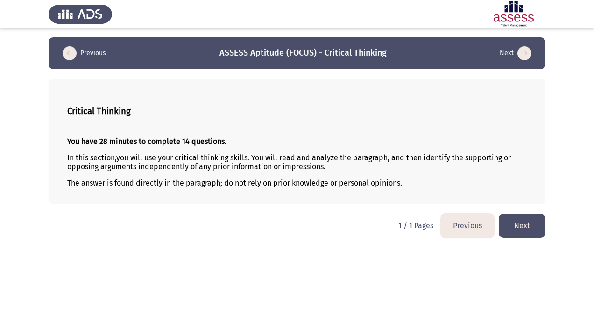
click at [523, 222] on button "Next" at bounding box center [522, 226] width 47 height 24
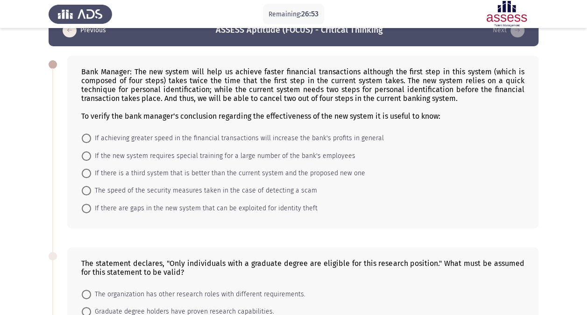
scroll to position [9, 0]
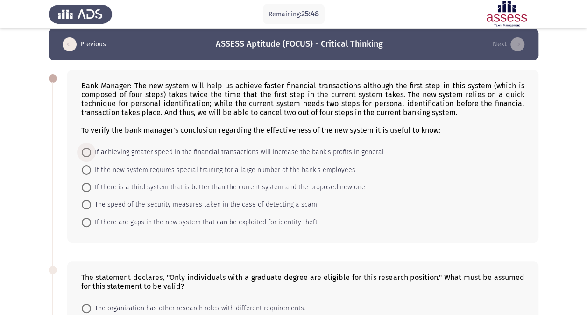
click at [154, 147] on span "If achieving greater speed in the financial transactions will increase the bank…" at bounding box center [237, 152] width 293 height 11
click at [91, 148] on input "If achieving greater speed in the financial transactions will increase the bank…" at bounding box center [86, 152] width 9 height 9
radio input "true"
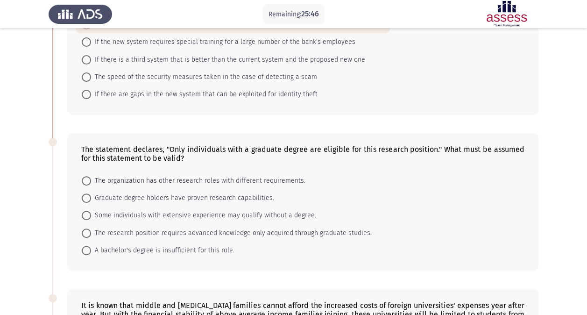
scroll to position [156, 0]
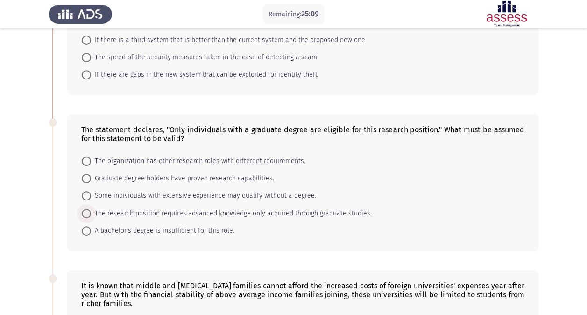
click at [185, 213] on span "The research position requires advanced knowledge only acquired through graduat…" at bounding box center [231, 213] width 281 height 11
click at [91, 213] on input "The research position requires advanced knowledge only acquired through graduat…" at bounding box center [86, 213] width 9 height 9
radio input "true"
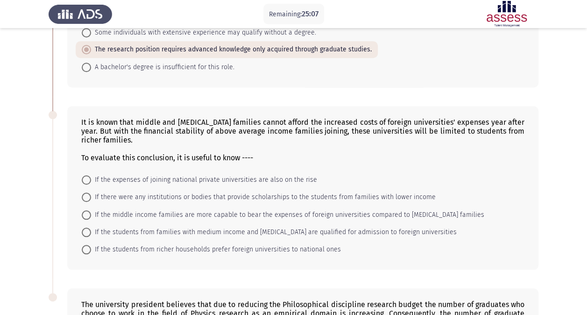
scroll to position [319, 0]
click at [162, 193] on span "If there were any institutions or bodies that provide scholarships to the stude…" at bounding box center [263, 196] width 345 height 11
click at [91, 193] on input "If there were any institutions or bodies that provide scholarships to the stude…" at bounding box center [86, 196] width 9 height 9
radio input "true"
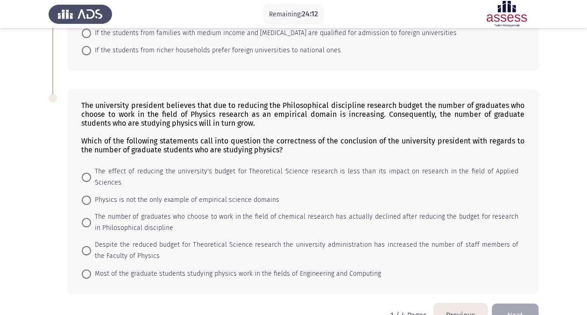
scroll to position [527, 0]
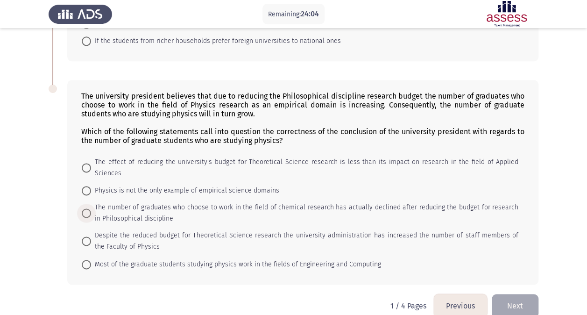
click at [139, 202] on span "The number of graduates who choose to work in the field of chemical research ha…" at bounding box center [305, 213] width 428 height 22
click at [91, 208] on input "The number of graduates who choose to work in the field of chemical research ha…" at bounding box center [86, 212] width 9 height 9
radio input "true"
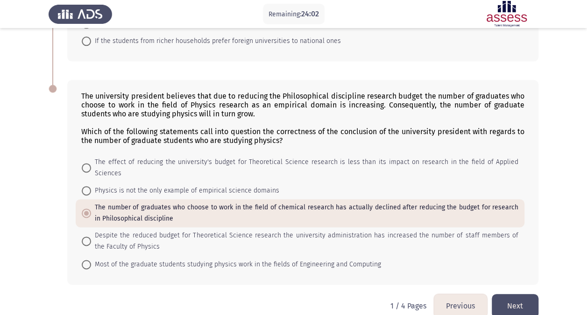
click at [528, 294] on button "Next" at bounding box center [515, 306] width 47 height 24
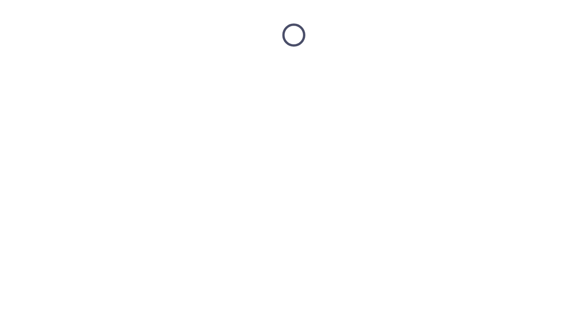
scroll to position [0, 0]
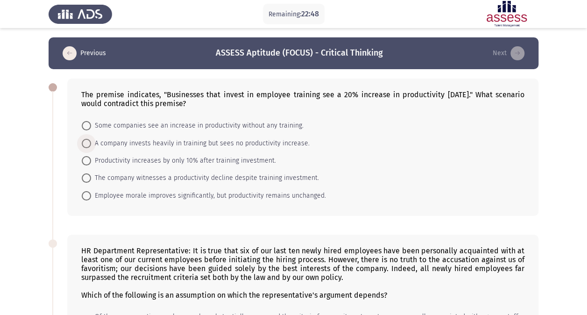
click at [228, 142] on span "A company invests heavily in training but sees no productivity increase." at bounding box center [200, 143] width 219 height 11
click at [91, 142] on input "A company invests heavily in training but sees no productivity increase." at bounding box center [86, 143] width 9 height 9
radio input "true"
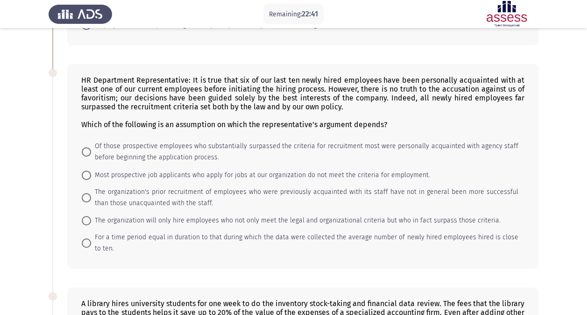
scroll to position [170, 0]
click at [130, 147] on span "Of those prospective employees who substantially surpassed the criteria for rec…" at bounding box center [305, 151] width 428 height 22
click at [91, 147] on input "Of those prospective employees who substantially surpassed the criteria for rec…" at bounding box center [86, 151] width 9 height 9
radio input "true"
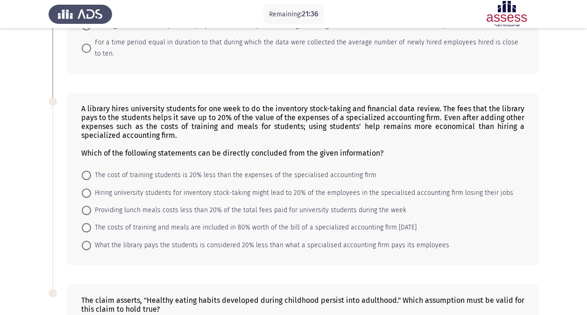
scroll to position [362, 0]
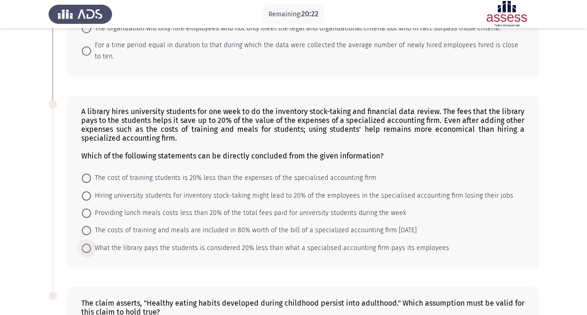
click at [124, 244] on span "What the library pays the students is considered 20% less than what a specialis…" at bounding box center [270, 248] width 358 height 11
click at [91, 244] on input "What the library pays the students is considered 20% less than what a specialis…" at bounding box center [86, 247] width 9 height 9
radio input "true"
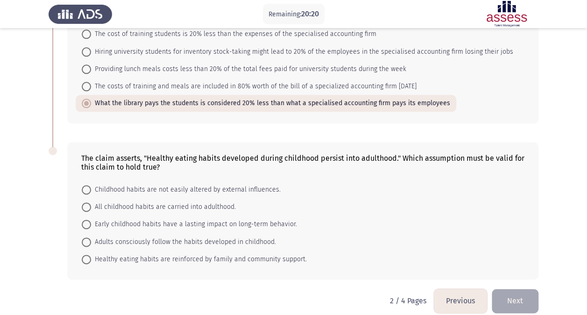
scroll to position [507, 0]
click at [174, 220] on span "Early childhood habits have a lasting impact on long-term behavior." at bounding box center [194, 223] width 206 height 11
click at [91, 220] on input "Early childhood habits have a lasting impact on long-term behavior." at bounding box center [86, 223] width 9 height 9
radio input "true"
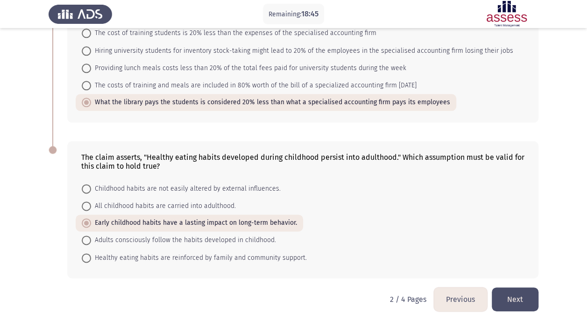
click at [515, 292] on button "Next" at bounding box center [515, 299] width 47 height 24
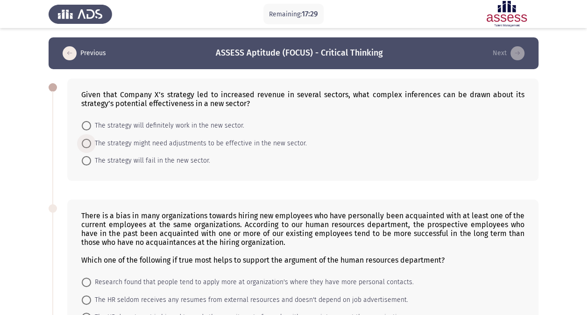
click at [164, 144] on span "The strategy might need adjustments to be effective in the new sector." at bounding box center [199, 143] width 216 height 11
click at [91, 144] on input "The strategy might need adjustments to be effective in the new sector." at bounding box center [86, 143] width 9 height 9
radio input "true"
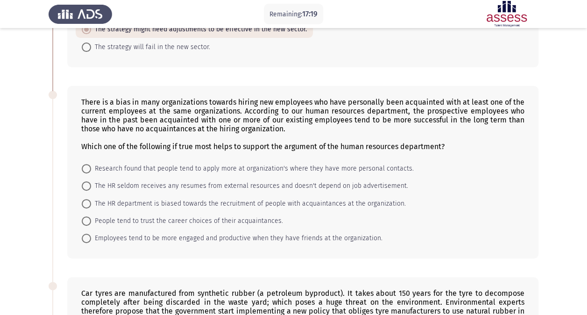
scroll to position [112, 0]
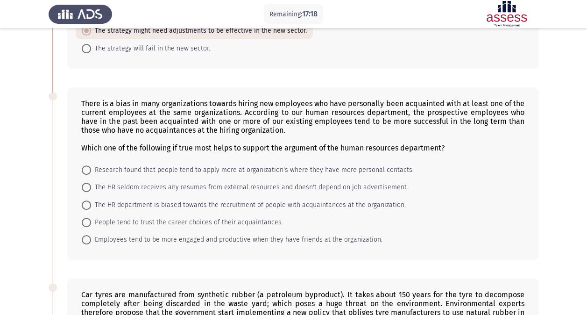
click at [41, 196] on app-assessment-container "Remaining: 17:18 Previous ASSESS Aptitude (FOCUS) - Critical Thinking Next Give…" at bounding box center [293, 254] width 587 height 656
click at [185, 168] on span "Research found that people tend to apply more at organization's where they have…" at bounding box center [252, 169] width 323 height 11
click at [91, 168] on input "Research found that people tend to apply more at organization's where they have…" at bounding box center [86, 169] width 9 height 9
radio input "true"
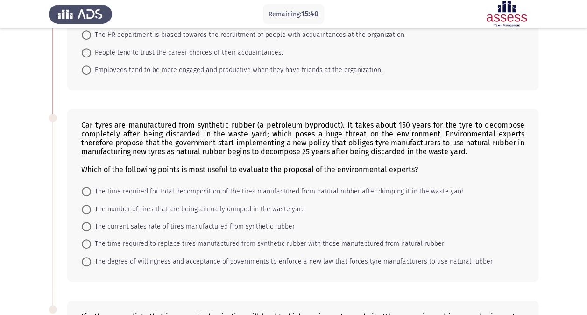
scroll to position [281, 0]
click at [262, 189] on span "The time required for total decomposition of the tires manufactured from natura…" at bounding box center [277, 191] width 373 height 11
click at [91, 189] on input "The time required for total decomposition of the tires manufactured from natura…" at bounding box center [86, 190] width 9 height 9
radio input "true"
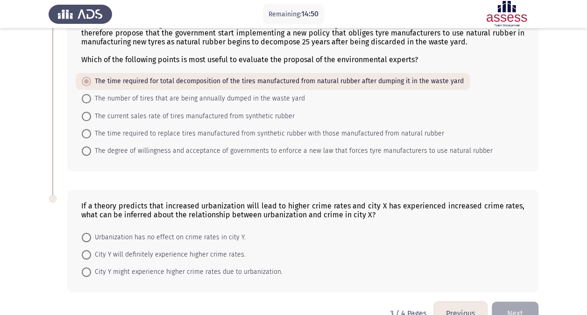
scroll to position [410, 0]
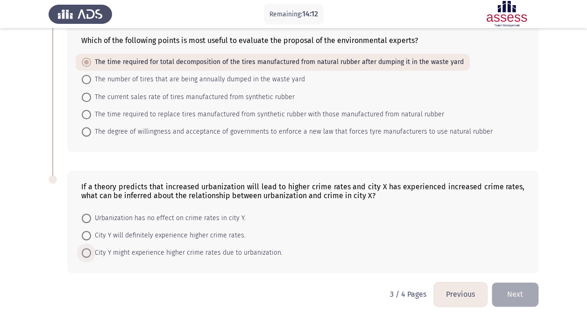
click at [142, 251] on span "City Y might experience higher crime rates due to urbanization." at bounding box center [187, 252] width 192 height 11
click at [91, 251] on input "City Y might experience higher crime rates due to urbanization." at bounding box center [86, 252] width 9 height 9
radio input "true"
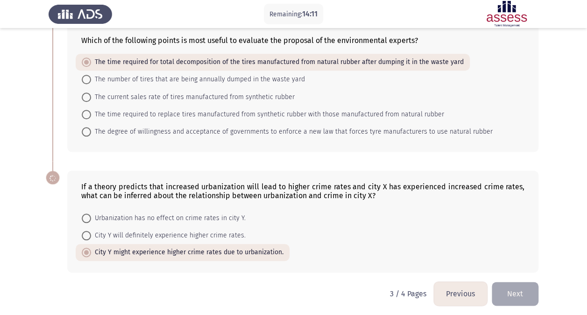
scroll to position [409, 0]
click at [517, 289] on button "Next" at bounding box center [515, 294] width 47 height 24
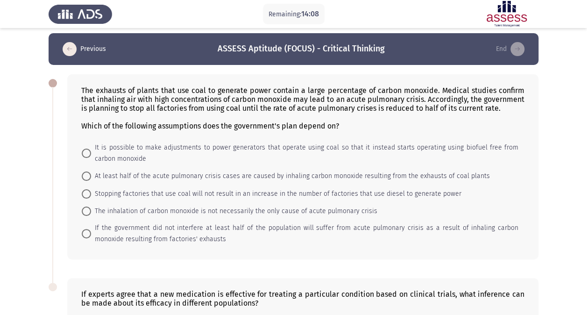
scroll to position [0, 0]
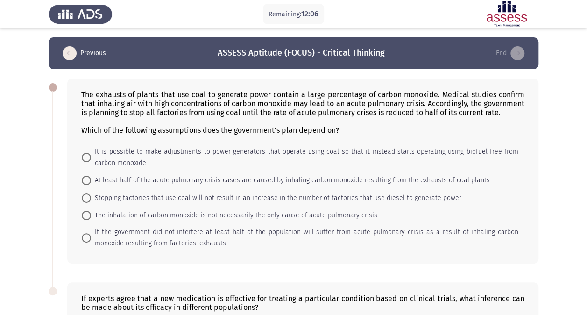
click at [173, 181] on span "At least half of the acute pulmonary crisis cases are caused by inhaling carbon…" at bounding box center [290, 180] width 399 height 11
click at [91, 181] on input "At least half of the acute pulmonary crisis cases are caused by inhaling carbon…" at bounding box center [86, 180] width 9 height 9
radio input "true"
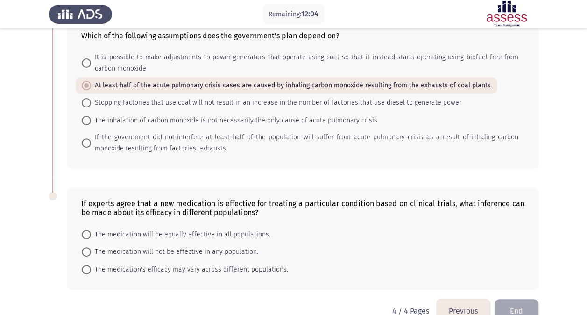
scroll to position [114, 0]
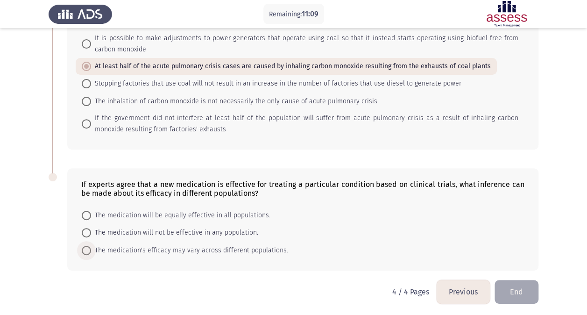
click at [224, 249] on span "The medication's efficacy may vary across different populations." at bounding box center [189, 250] width 197 height 11
click at [91, 249] on input "The medication's efficacy may vary across different populations." at bounding box center [86, 250] width 9 height 9
radio input "true"
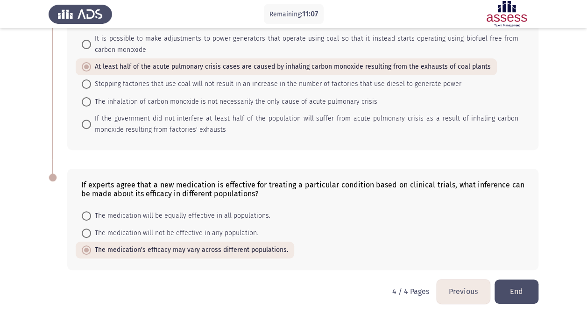
click at [521, 290] on button "End" at bounding box center [517, 291] width 44 height 24
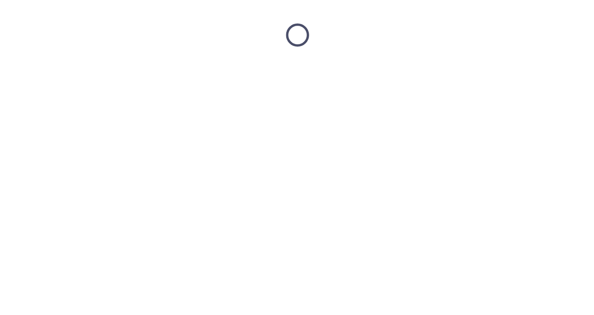
scroll to position [0, 0]
